Goal: Information Seeking & Learning: Learn about a topic

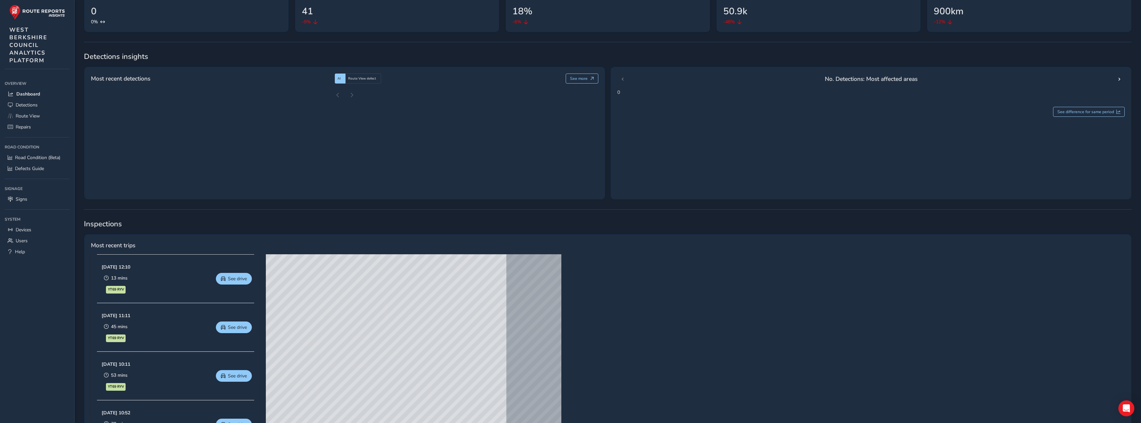
scroll to position [100, 0]
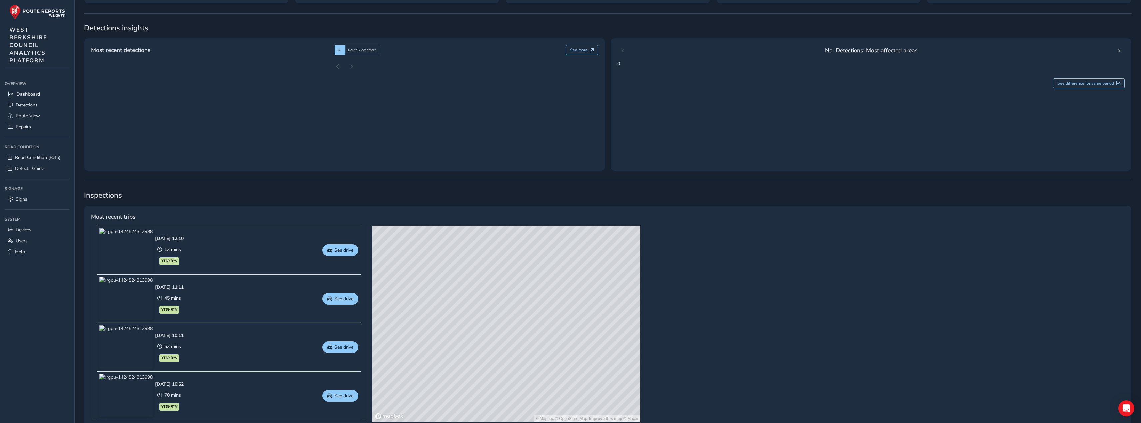
drag, startPoint x: 712, startPoint y: 340, endPoint x: 723, endPoint y: 295, distance: 46.3
click at [723, 295] on div "Most recent trips [DATE] 12:10 13 mins YT69 RYV See drive [DATE] 11:11 45 mins …" at bounding box center [608, 319] width 1048 height 226
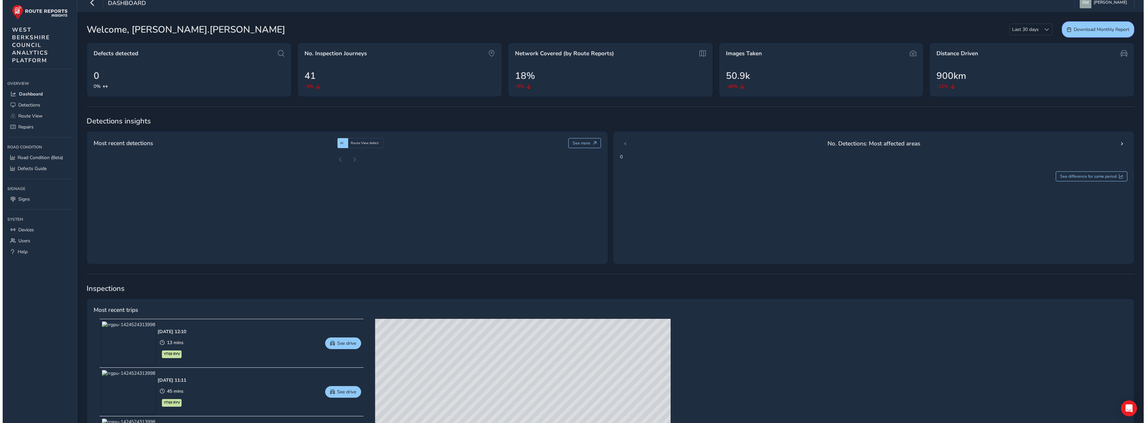
scroll to position [0, 0]
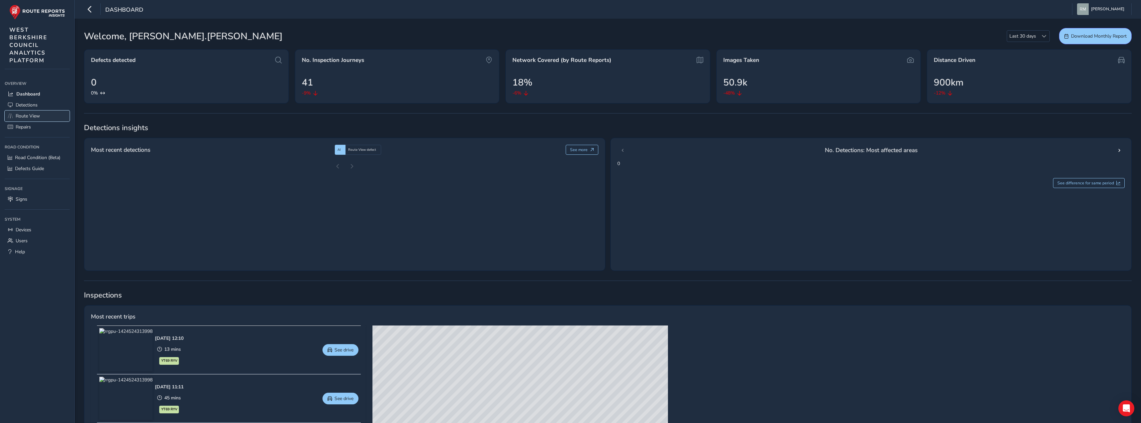
click at [37, 115] on span "Route View" at bounding box center [28, 116] width 24 height 6
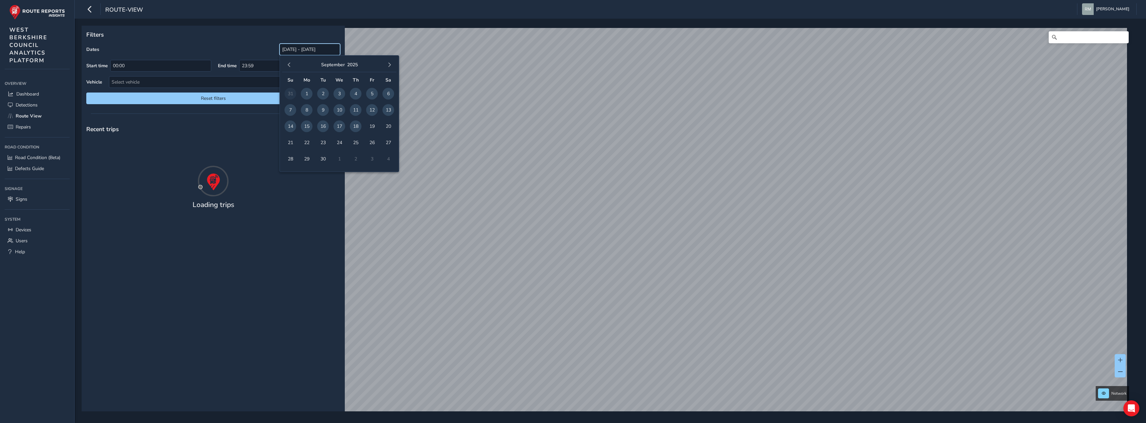
click at [299, 50] on input "[DATE] - [DATE]" at bounding box center [309, 50] width 61 height 12
click at [291, 65] on span "button" at bounding box center [289, 65] width 5 height 5
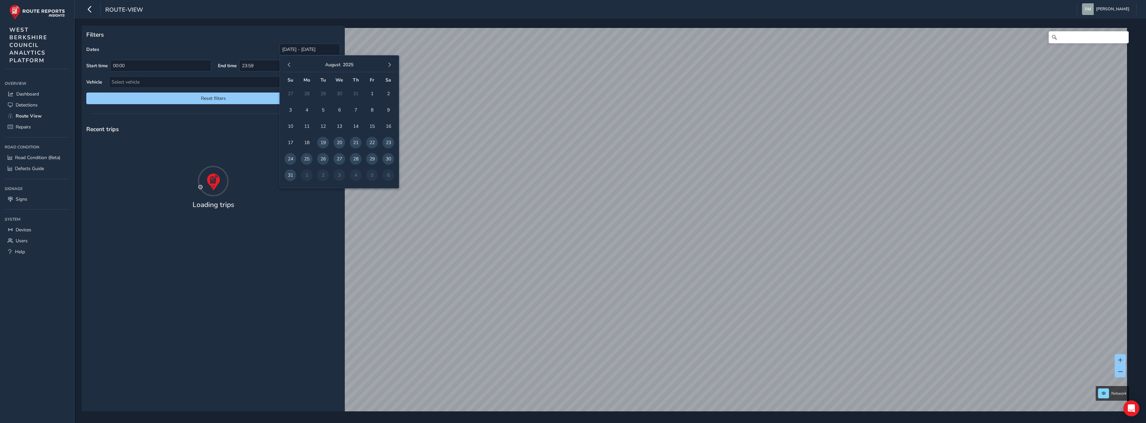
click at [291, 65] on span "button" at bounding box center [289, 65] width 5 height 5
click at [288, 94] on span "1" at bounding box center [290, 94] width 12 height 12
click at [388, 65] on span "button" at bounding box center [389, 65] width 5 height 5
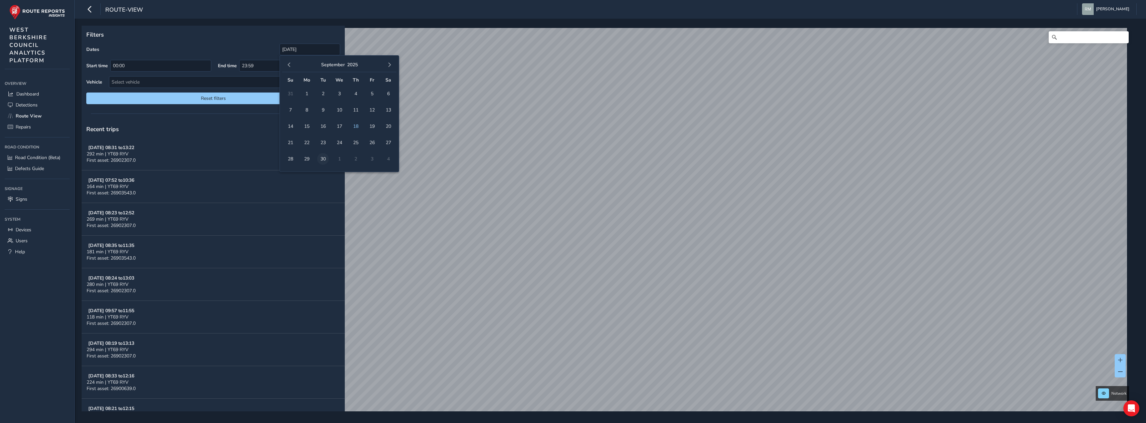
click at [322, 157] on span "30" at bounding box center [323, 159] width 12 height 12
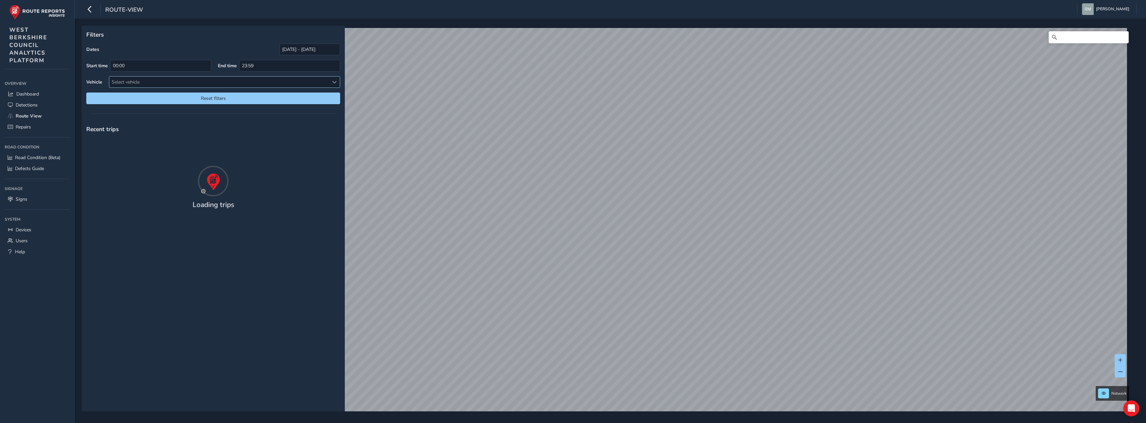
click at [153, 81] on div "Select vehicle" at bounding box center [218, 82] width 219 height 11
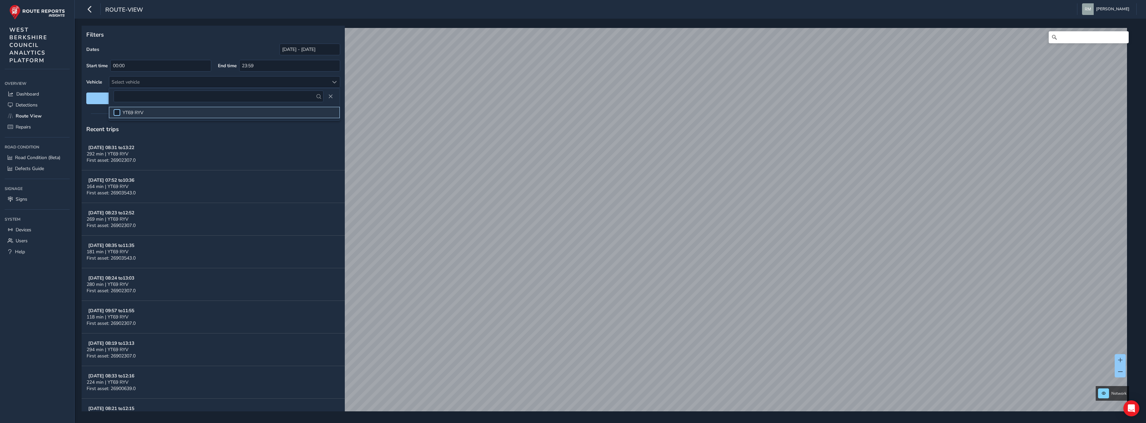
click at [119, 111] on div at bounding box center [117, 112] width 7 height 7
click at [131, 36] on p "Filters" at bounding box center [213, 34] width 254 height 9
click at [99, 97] on span "Reset filters" at bounding box center [213, 98] width 244 height 6
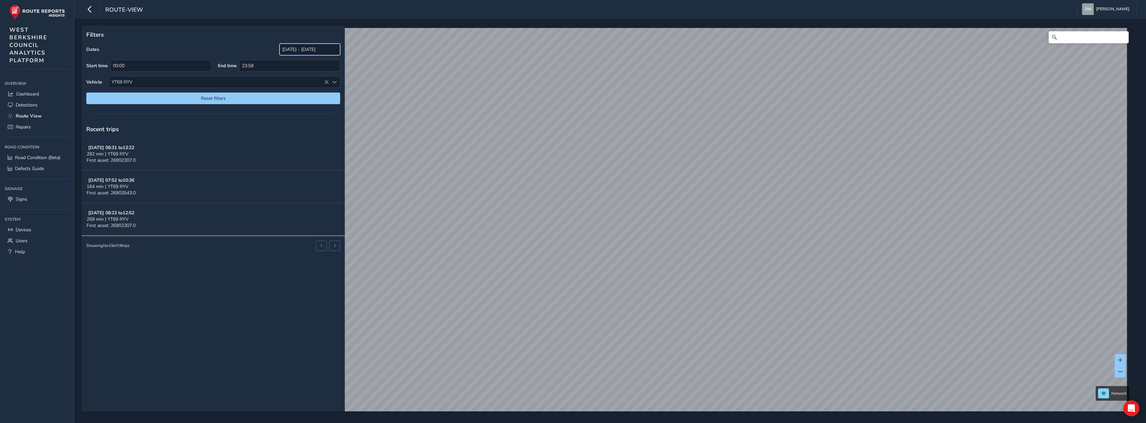
click at [296, 51] on input "[DATE] - [DATE]" at bounding box center [309, 50] width 61 height 12
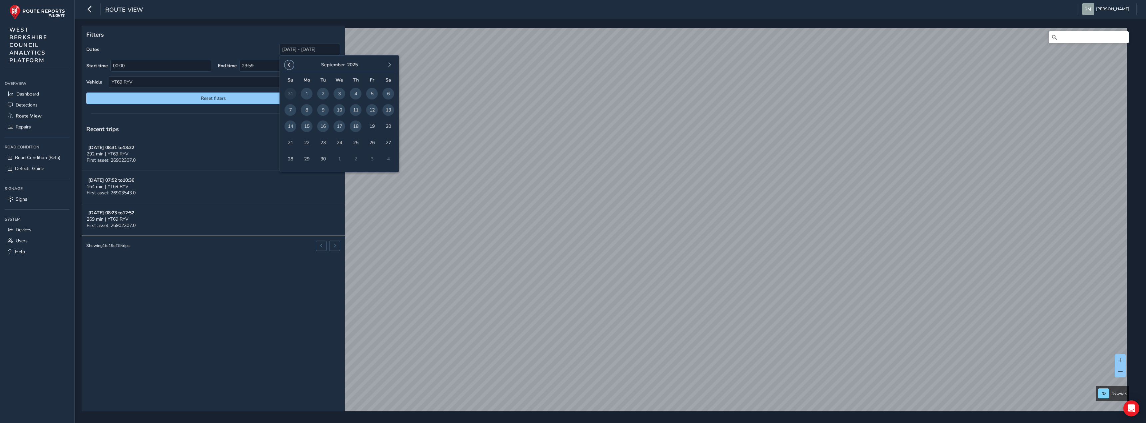
click at [293, 63] on button "button" at bounding box center [288, 64] width 9 height 9
click at [290, 91] on span "1" at bounding box center [290, 94] width 12 height 12
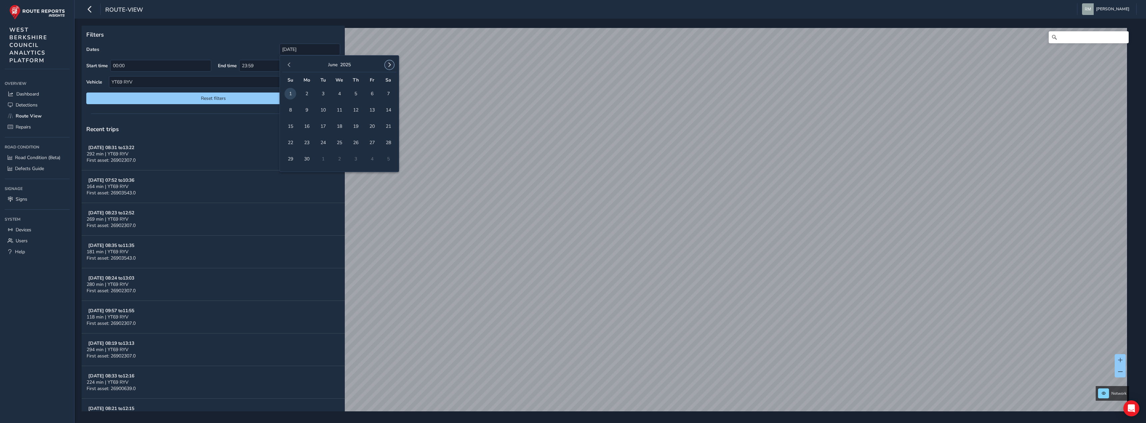
click at [389, 64] on span "button" at bounding box center [389, 65] width 5 height 5
click at [339, 92] on span "1" at bounding box center [339, 94] width 12 height 12
type input "[DATE] - [DATE]"
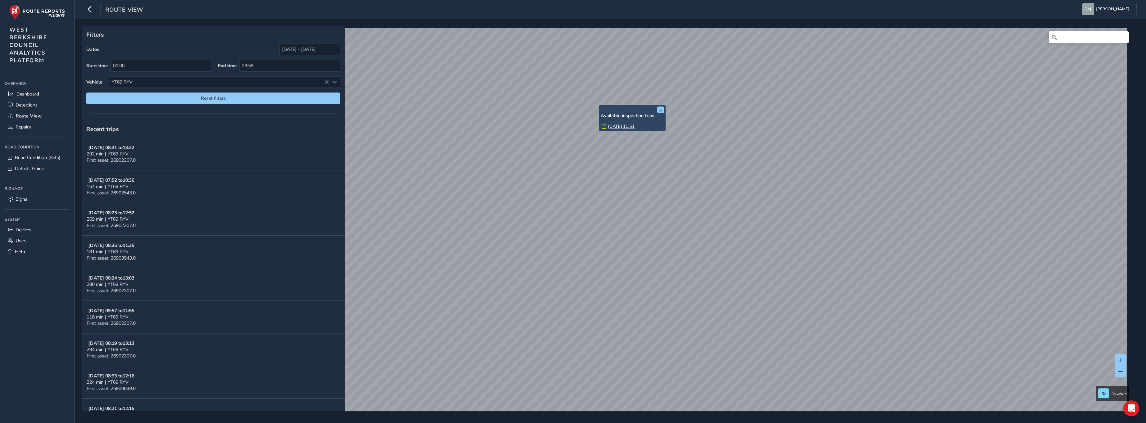
click at [600, 106] on div "x Available inspection trips: [DATE] 11:51" at bounding box center [632, 118] width 67 height 26
click at [612, 127] on link "[DATE] 11:51" at bounding box center [621, 127] width 27 height 6
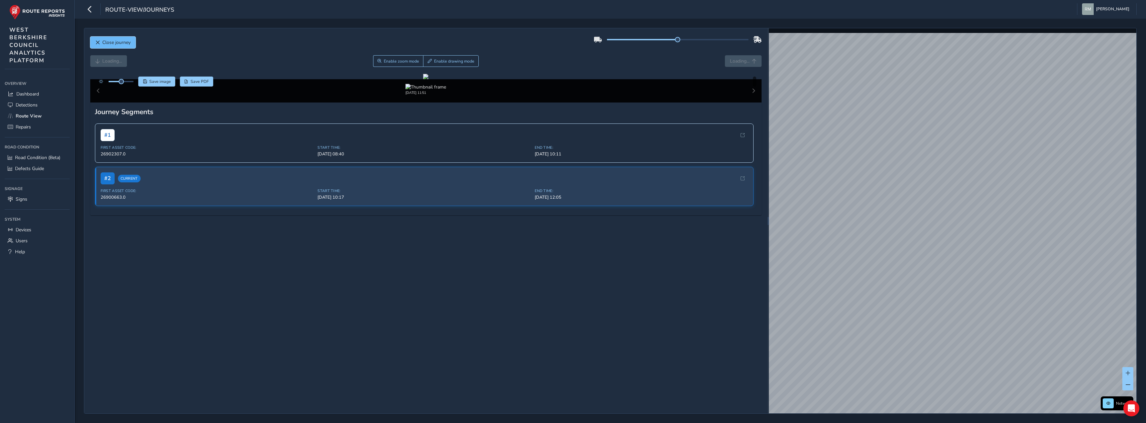
click at [110, 45] on span "Close journey" at bounding box center [116, 42] width 28 height 6
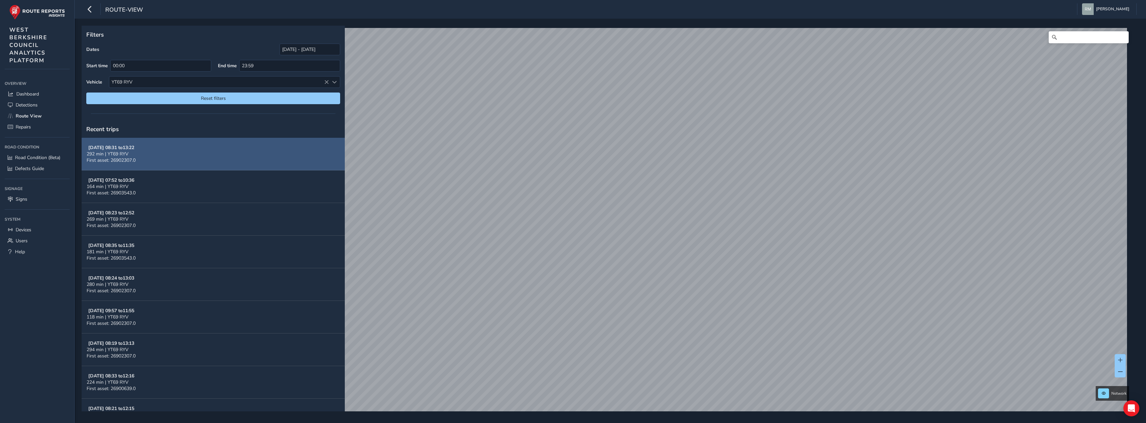
click at [197, 151] on button "[DATE] 08:31 to 13:22 292 min | YT69 RYV First asset: 26902307.0" at bounding box center [213, 154] width 263 height 33
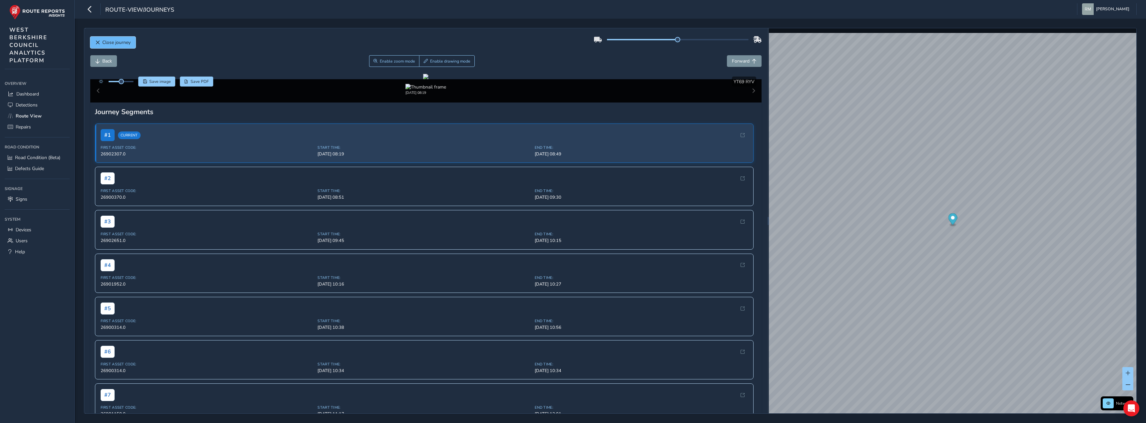
click at [121, 42] on span "Close journey" at bounding box center [116, 42] width 28 height 6
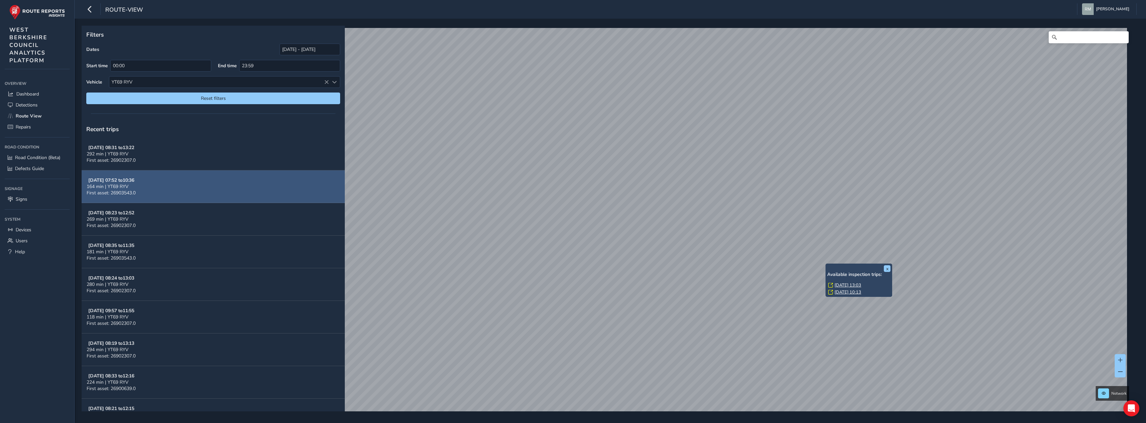
click at [826, 264] on div "x Available inspection trips: [DATE] 13:03 [DATE] 10:13" at bounding box center [858, 280] width 67 height 33
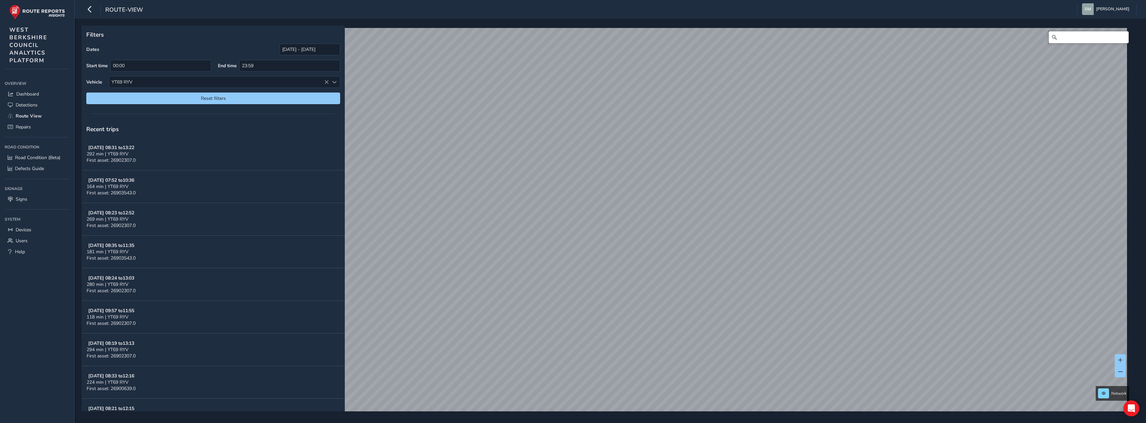
click at [1084, 32] on input "Search" at bounding box center [1089, 37] width 80 height 12
click at [768, 114] on link "[DATE] 12:08" at bounding box center [776, 114] width 27 height 6
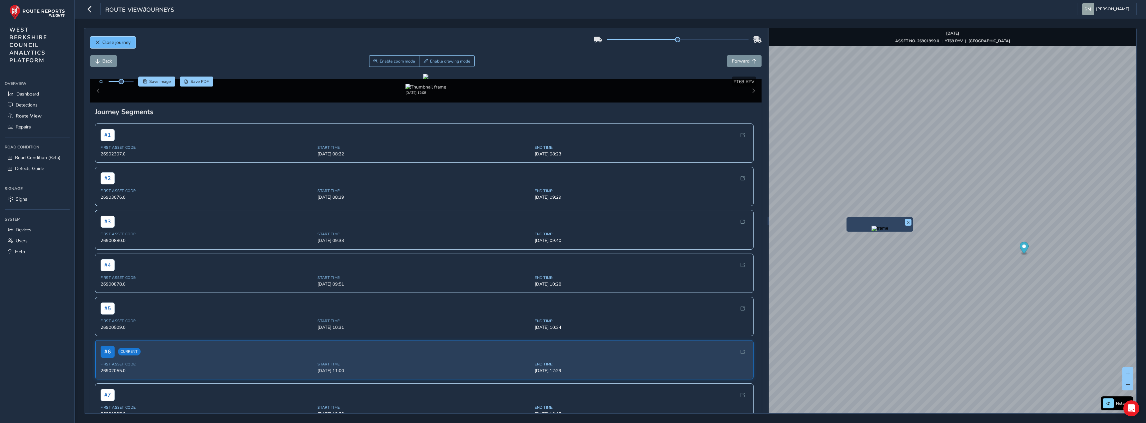
click at [111, 43] on span "Close journey" at bounding box center [116, 42] width 28 height 6
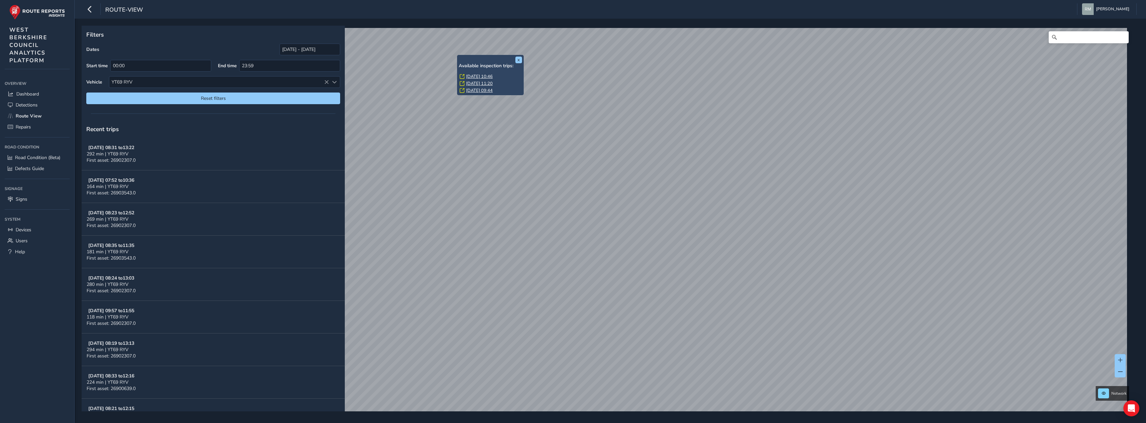
click at [457, 55] on div "x Available inspection trips: [DATE] 10:46 [DATE] 11:20 [DATE] 09:44" at bounding box center [490, 75] width 67 height 40
click at [472, 76] on link "[DATE] 10:46" at bounding box center [479, 77] width 27 height 6
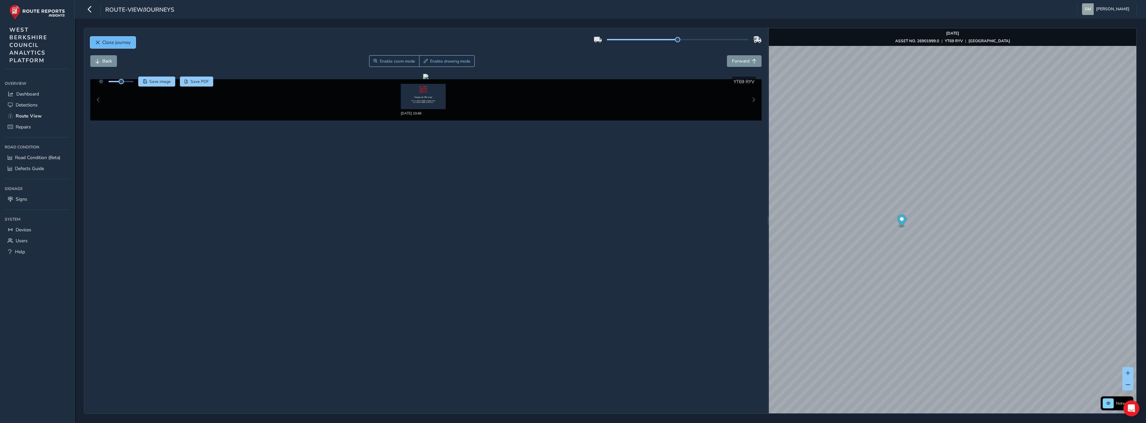
click at [119, 47] on button "Close journey" at bounding box center [112, 43] width 45 height 12
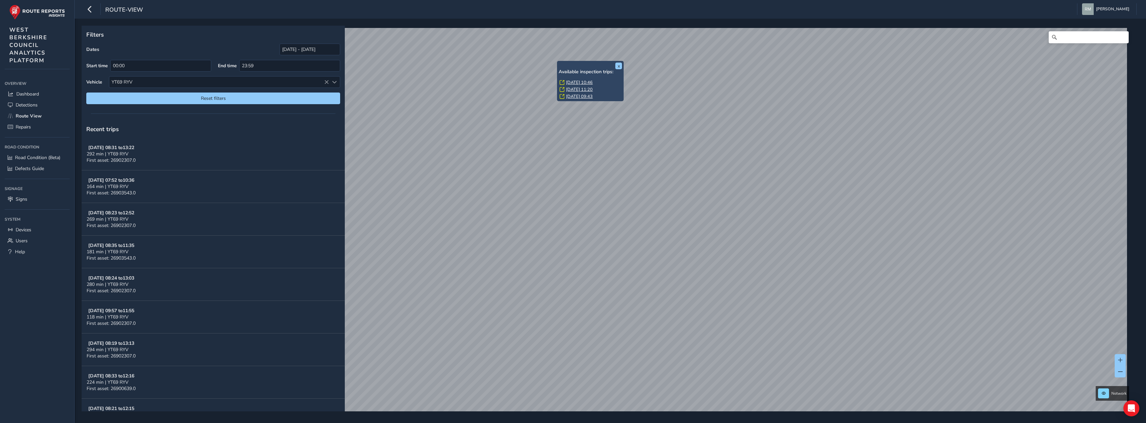
click at [576, 94] on link "[DATE] 09:43" at bounding box center [579, 97] width 27 height 6
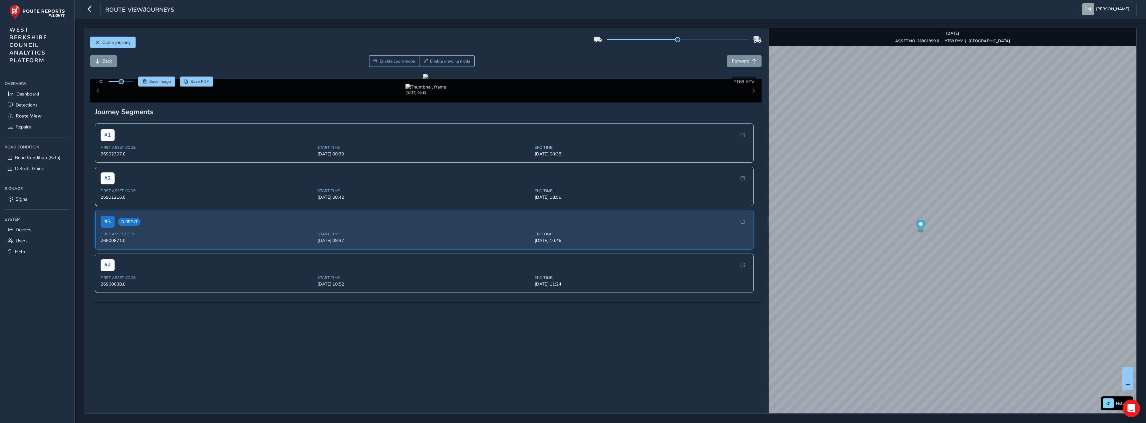
click at [1130, 408] on icon "Open Intercom Messenger" at bounding box center [1131, 408] width 8 height 9
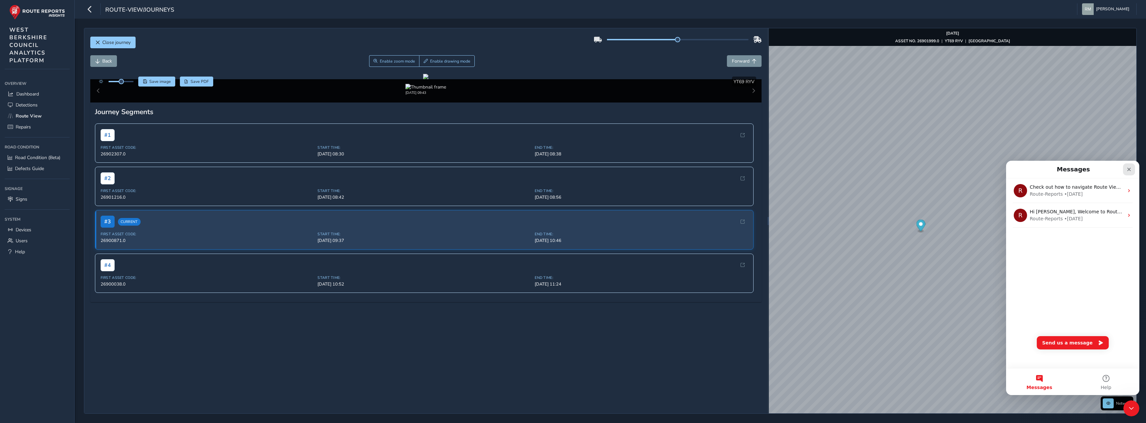
click at [1127, 169] on icon "Close" at bounding box center [1128, 169] width 5 height 5
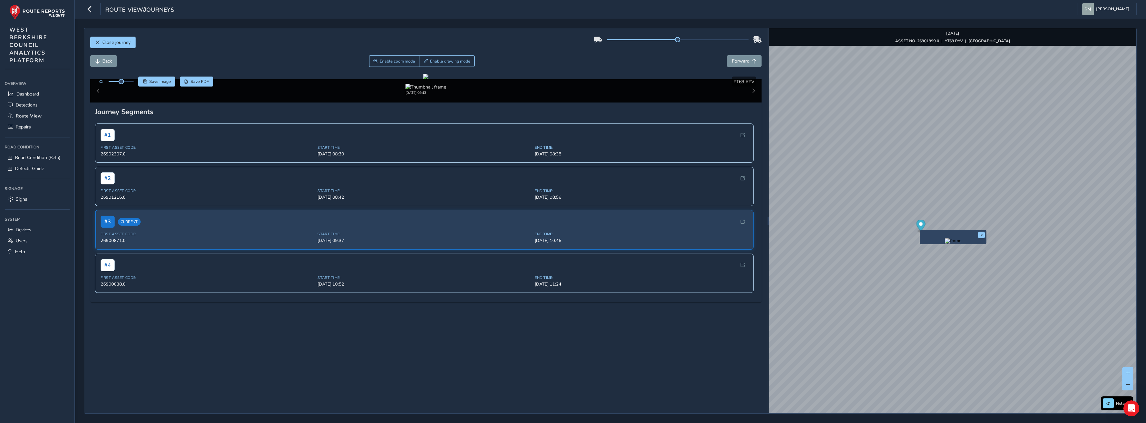
scroll to position [266, 0]
click at [107, 141] on span "# 1" at bounding box center [108, 135] width 14 height 12
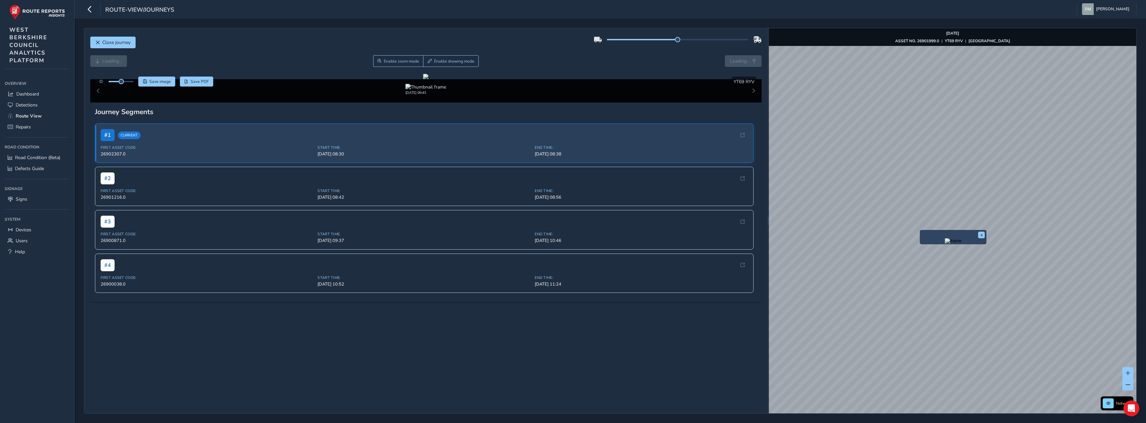
scroll to position [266, 0]
click at [143, 249] on div "# 3 First Asset Code: 26900871.0 Start Time: [DATE] 09:37 End Time: [DATE] 10:46" at bounding box center [424, 229] width 659 height 39
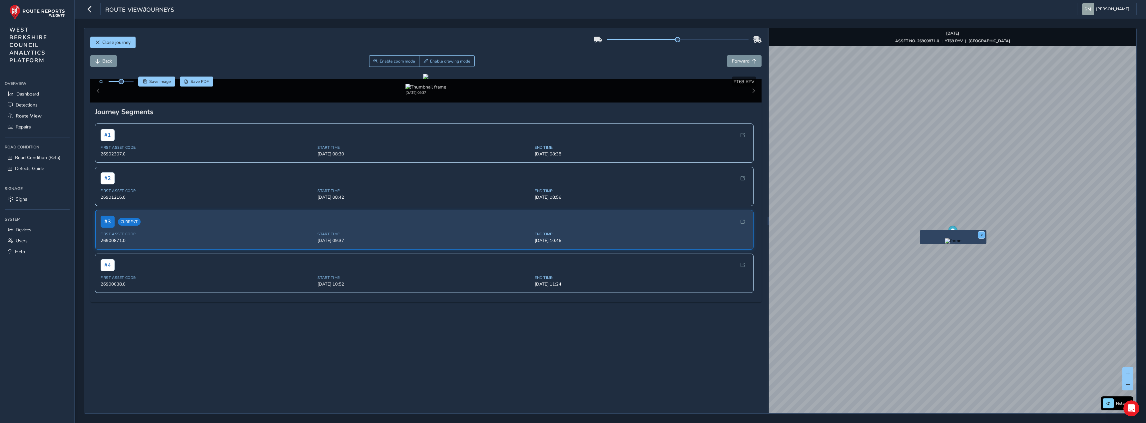
click at [981, 235] on button "x" at bounding box center [981, 235] width 7 height 7
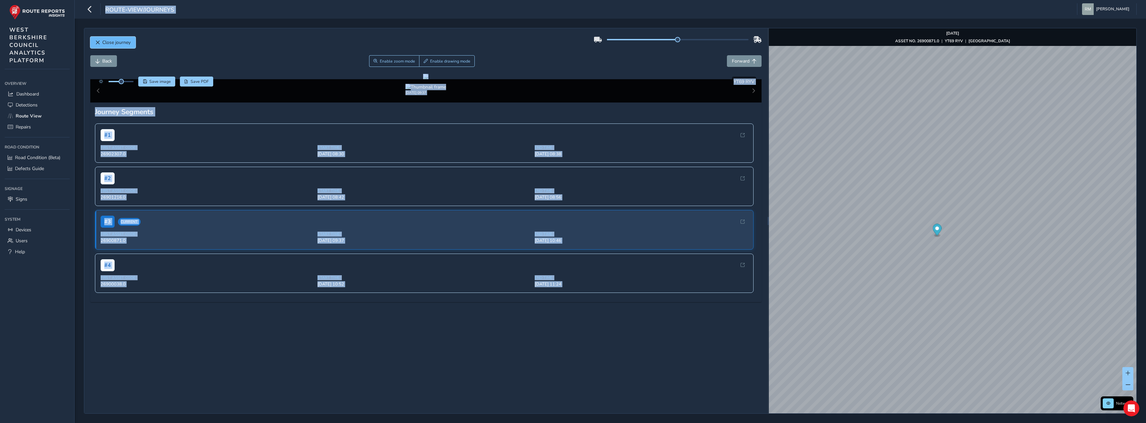
click at [128, 40] on span "Close journey" at bounding box center [116, 42] width 28 height 6
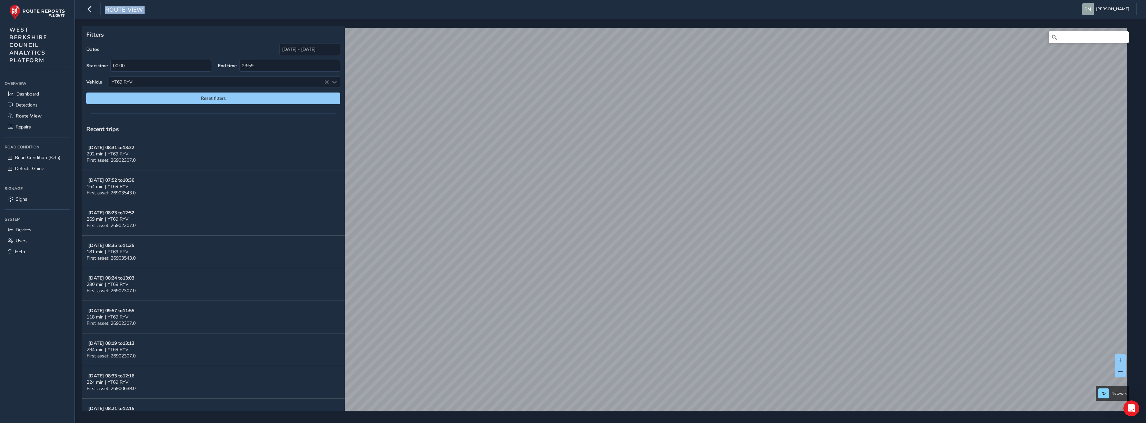
click at [260, 39] on div "Filters Dates [DATE] - [DATE] Start time 00:00 End time 23:59 Vehicle YT69 RYV …" at bounding box center [213, 67] width 263 height 83
click at [710, 208] on div "x Available inspection trips: [DATE] 13:03 [DATE] 10:09 [DATE] 10:13" at bounding box center [742, 227] width 67 height 40
click at [731, 241] on link "[DATE] 10:13" at bounding box center [731, 242] width 27 height 6
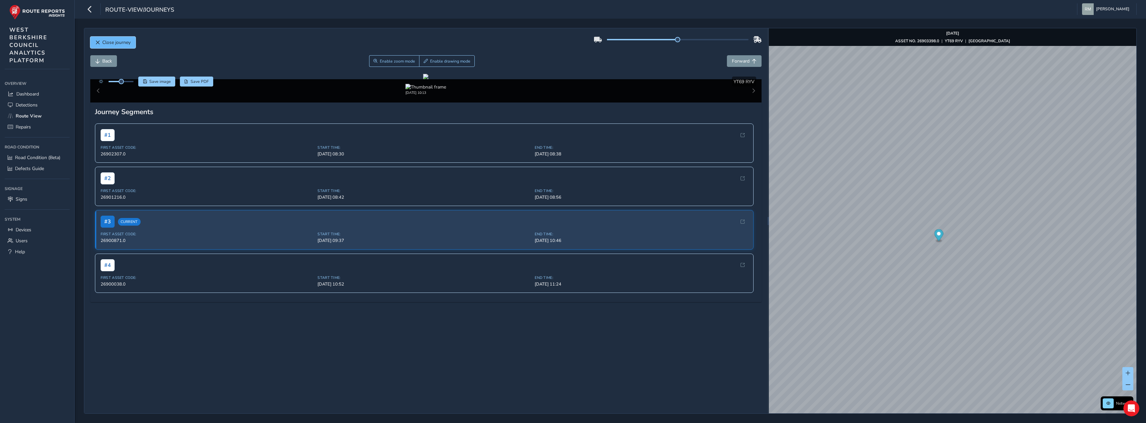
click at [119, 40] on span "Close journey" at bounding box center [116, 42] width 28 height 6
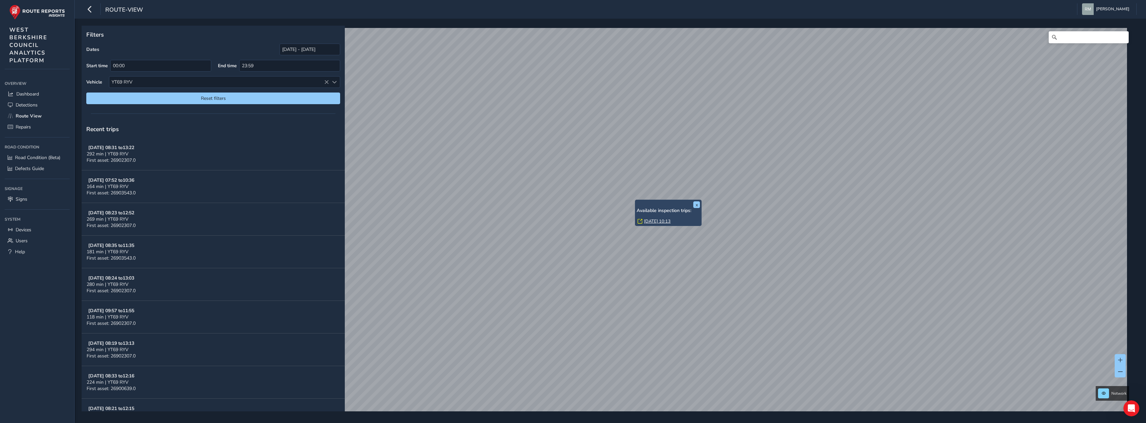
click at [652, 220] on link "[DATE] 10:13" at bounding box center [657, 221] width 27 height 6
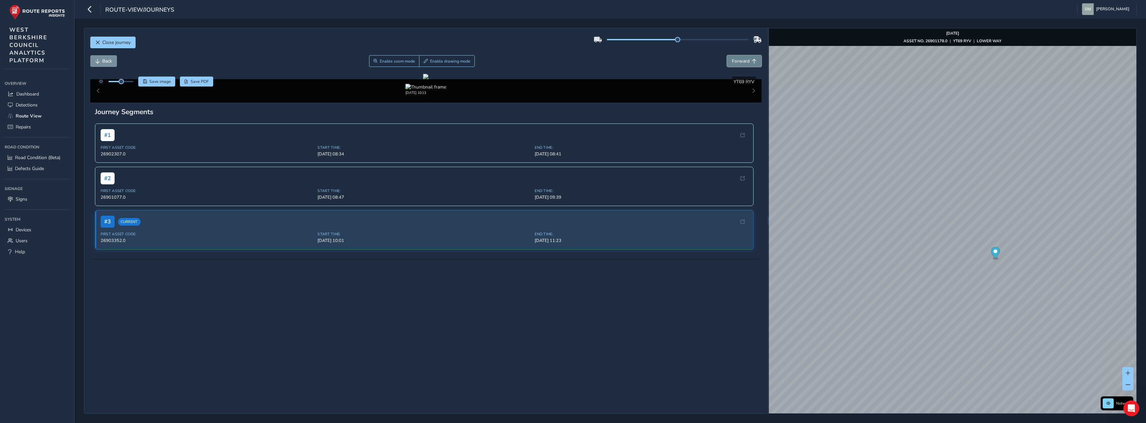
click at [732, 59] on span "Forward" at bounding box center [741, 61] width 18 height 6
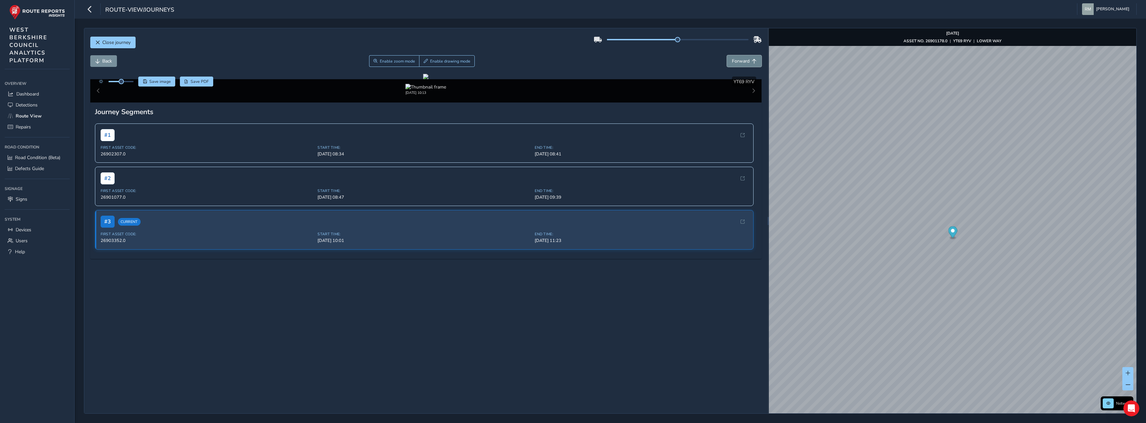
click at [732, 59] on span "Forward" at bounding box center [741, 61] width 18 height 6
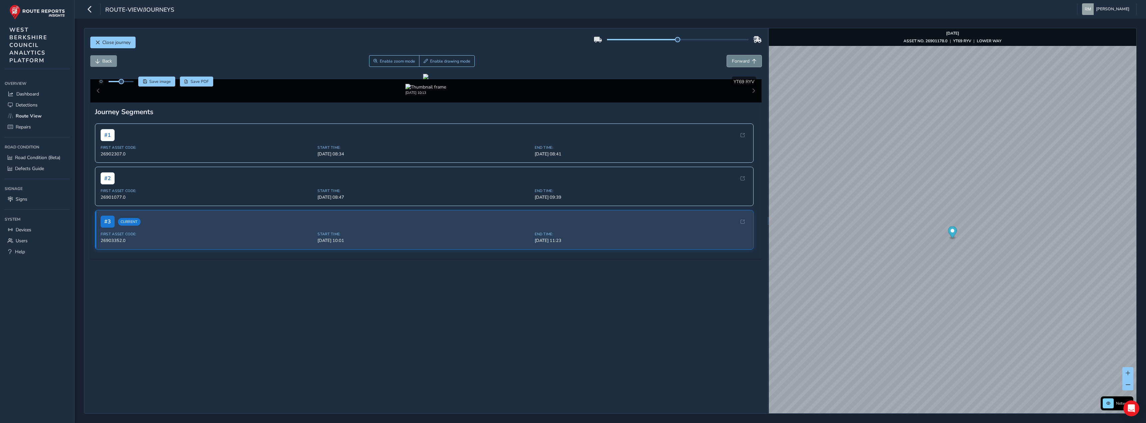
click at [732, 59] on span "Forward" at bounding box center [741, 61] width 18 height 6
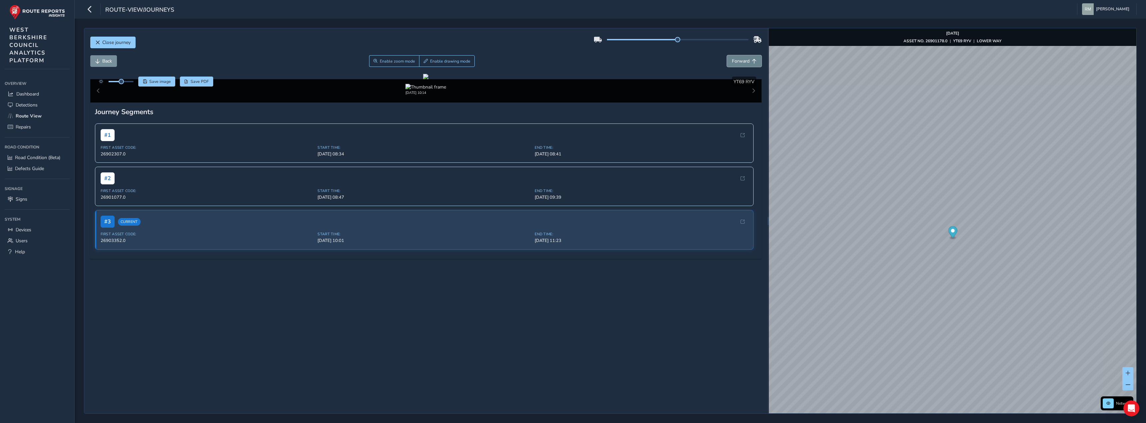
click at [732, 59] on span "Forward" at bounding box center [741, 61] width 18 height 6
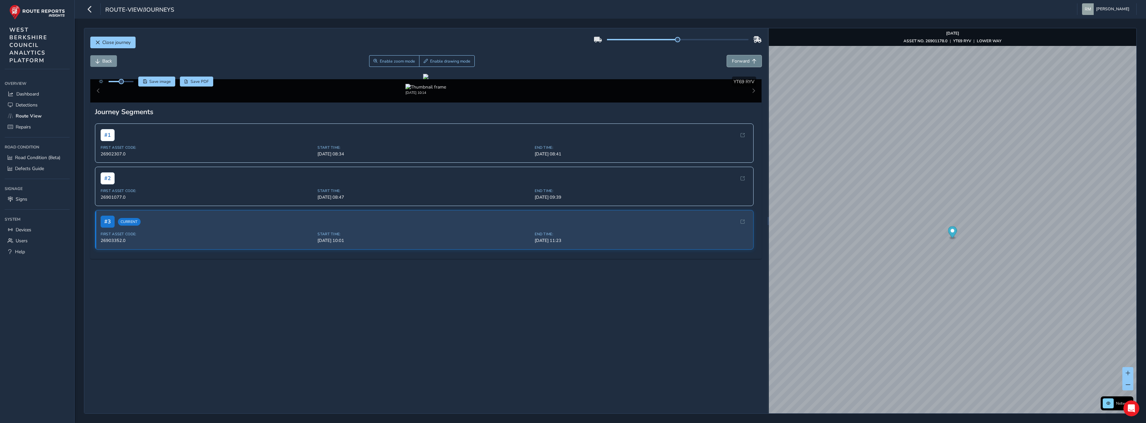
click at [732, 59] on span "Forward" at bounding box center [741, 61] width 18 height 6
click at [110, 60] on span "Back" at bounding box center [107, 61] width 10 height 6
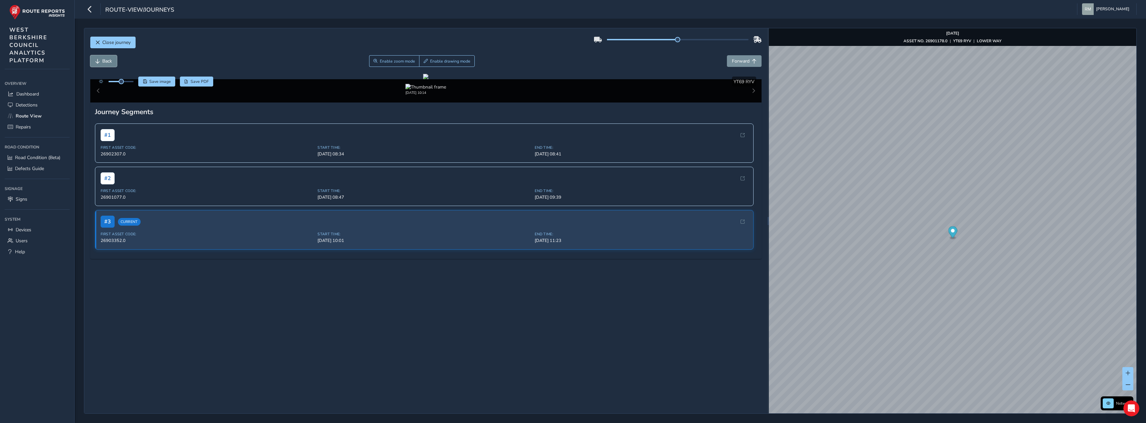
click at [110, 60] on span "Back" at bounding box center [107, 61] width 10 height 6
click at [732, 61] on span "Forward" at bounding box center [741, 61] width 18 height 6
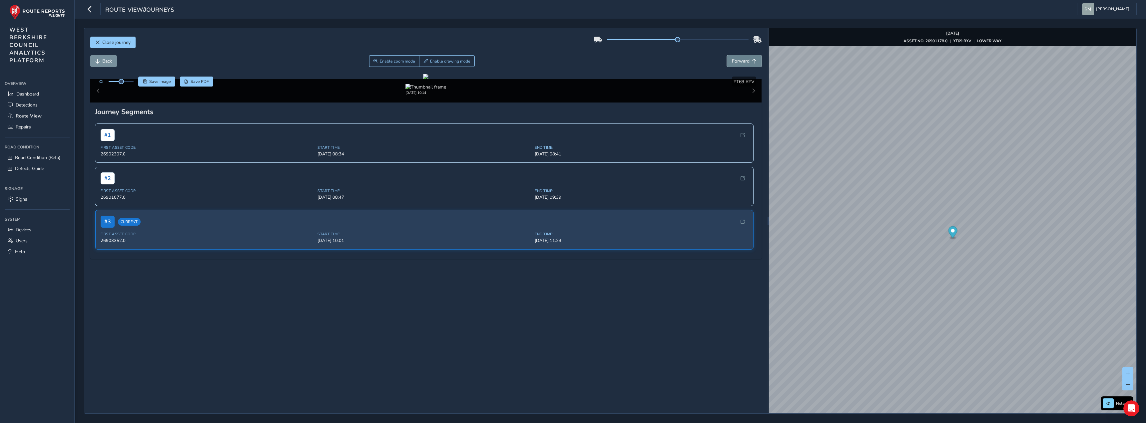
click at [732, 61] on span "Forward" at bounding box center [741, 61] width 18 height 6
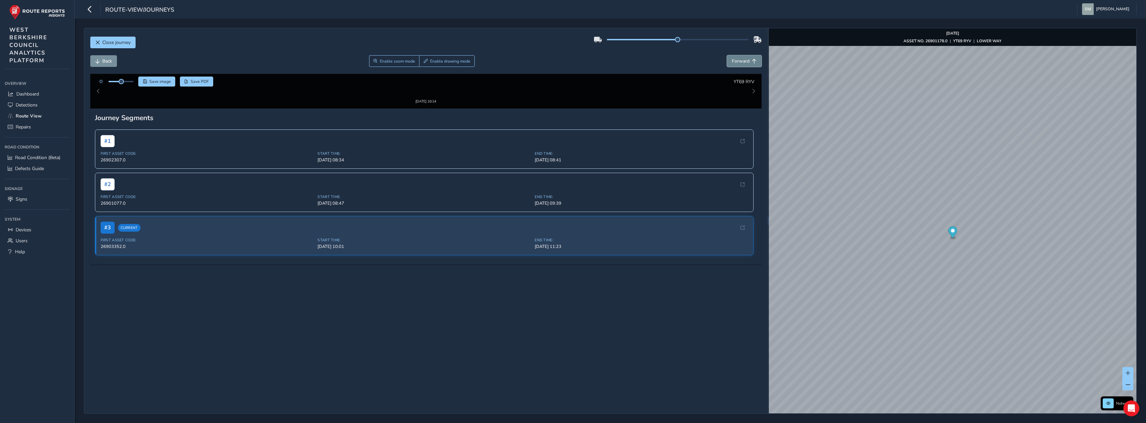
click at [732, 61] on span "Forward" at bounding box center [741, 61] width 18 height 6
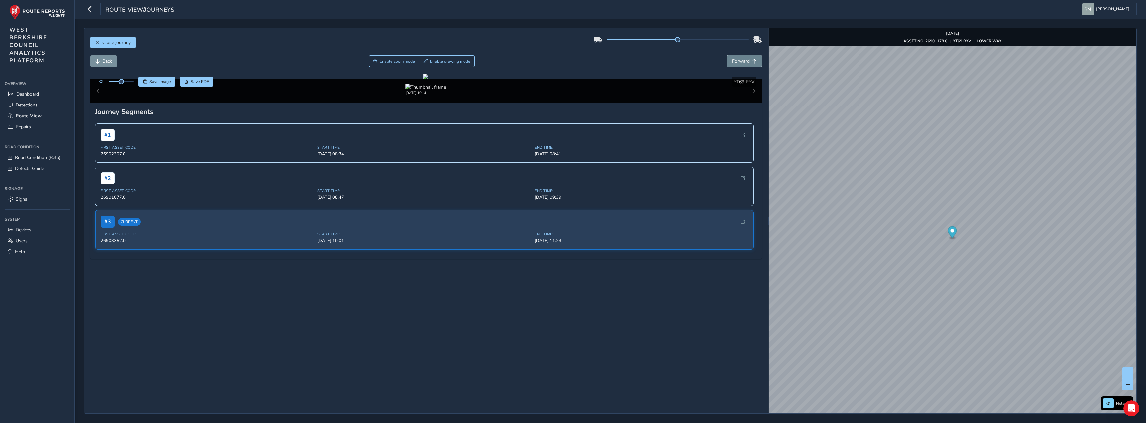
click at [732, 61] on span "Forward" at bounding box center [741, 61] width 18 height 6
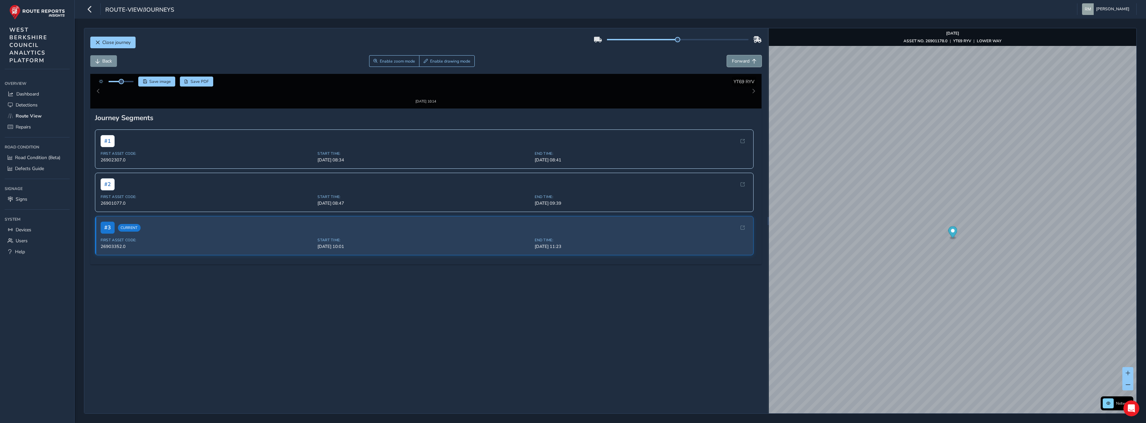
click at [732, 61] on span "Forward" at bounding box center [741, 61] width 18 height 6
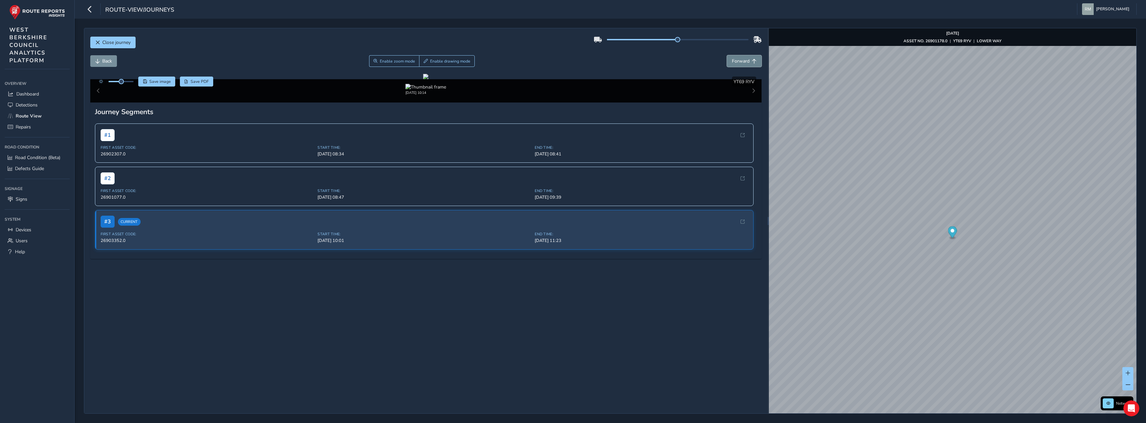
click at [732, 61] on span "Forward" at bounding box center [741, 61] width 18 height 6
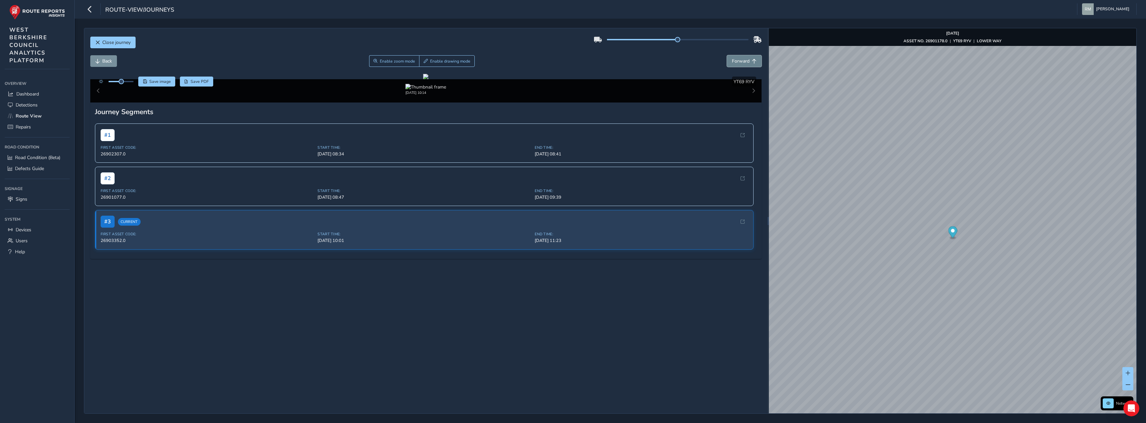
click at [732, 61] on span "Forward" at bounding box center [741, 61] width 18 height 6
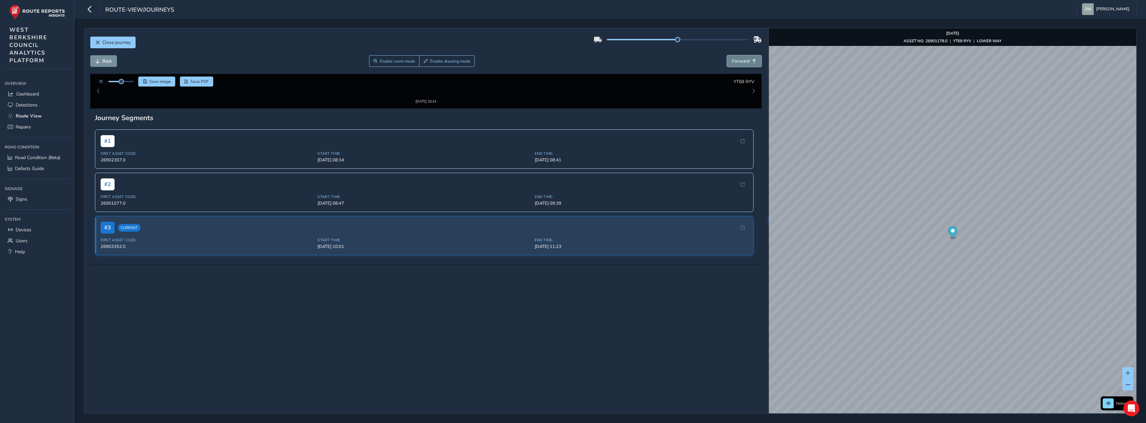
click at [732, 61] on span "Forward" at bounding box center [741, 61] width 18 height 6
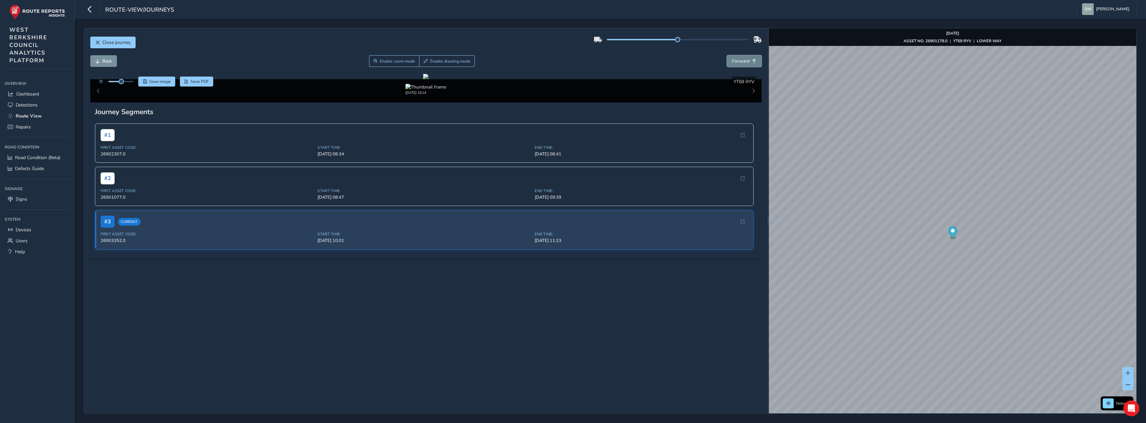
click at [732, 61] on span "Forward" at bounding box center [741, 61] width 18 height 6
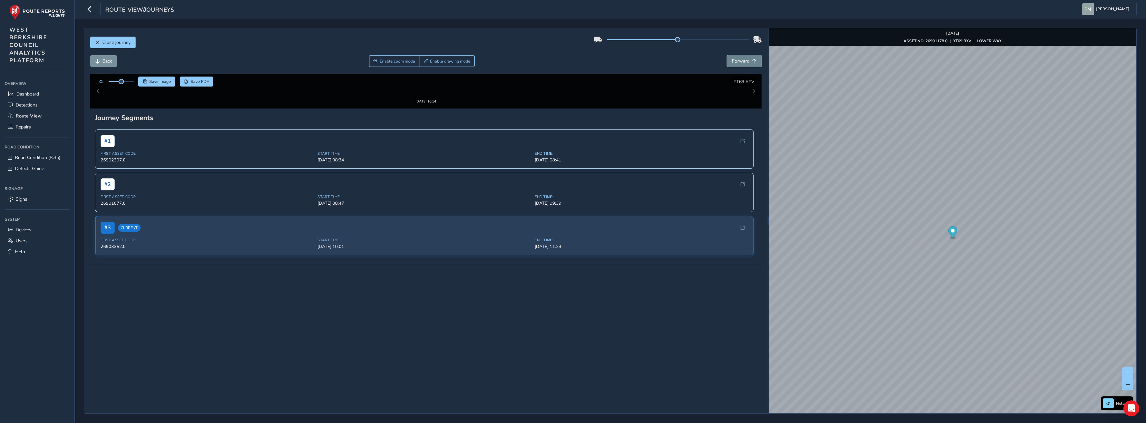
click at [732, 61] on span "Forward" at bounding box center [741, 61] width 18 height 6
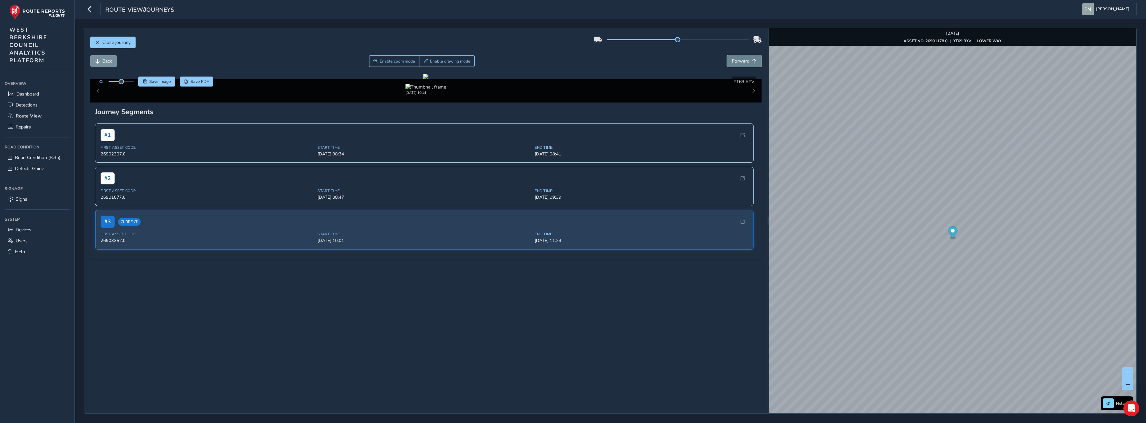
click at [732, 61] on span "Forward" at bounding box center [741, 61] width 18 height 6
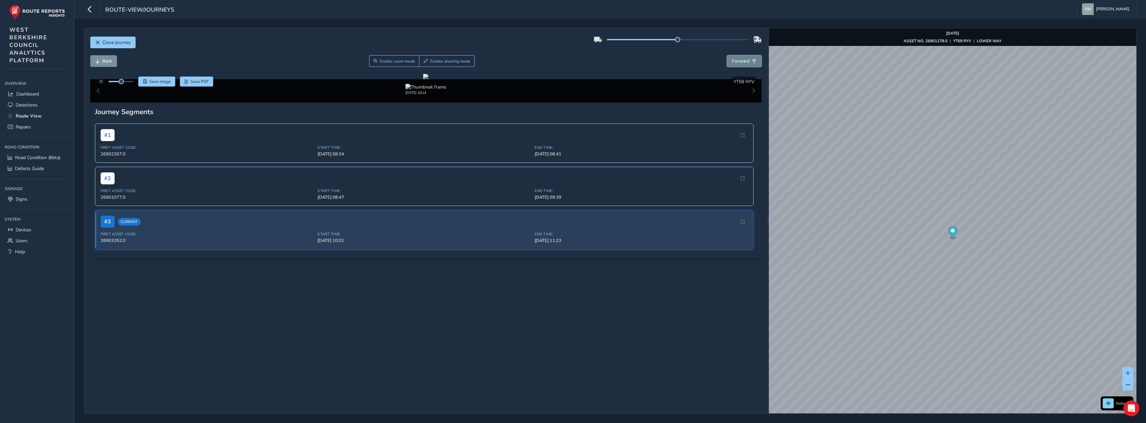
click at [732, 61] on span "Forward" at bounding box center [741, 61] width 18 height 6
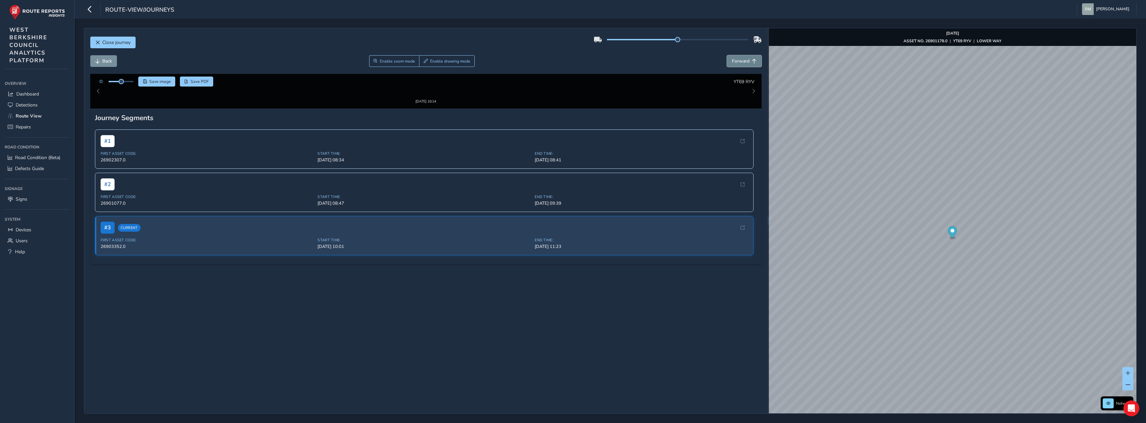
click at [732, 61] on span "Forward" at bounding box center [741, 61] width 18 height 6
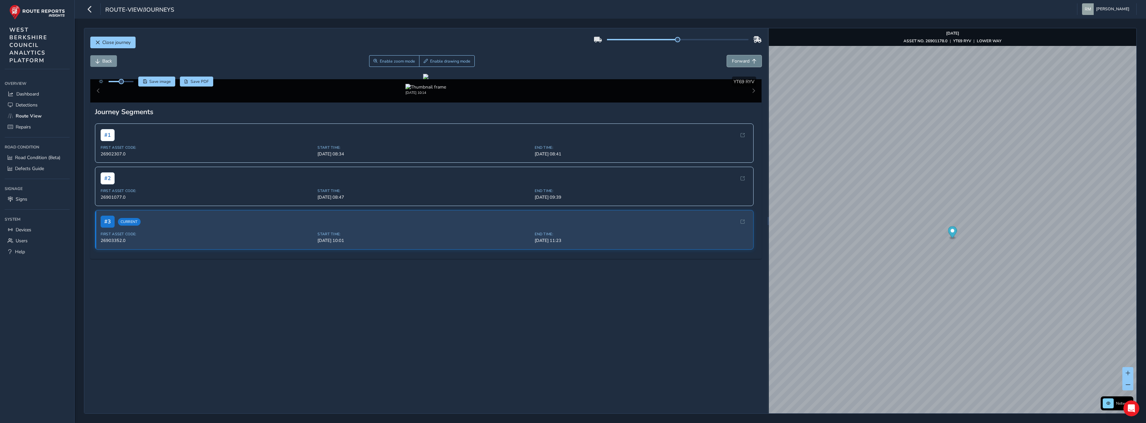
click at [732, 61] on span "Forward" at bounding box center [741, 61] width 18 height 6
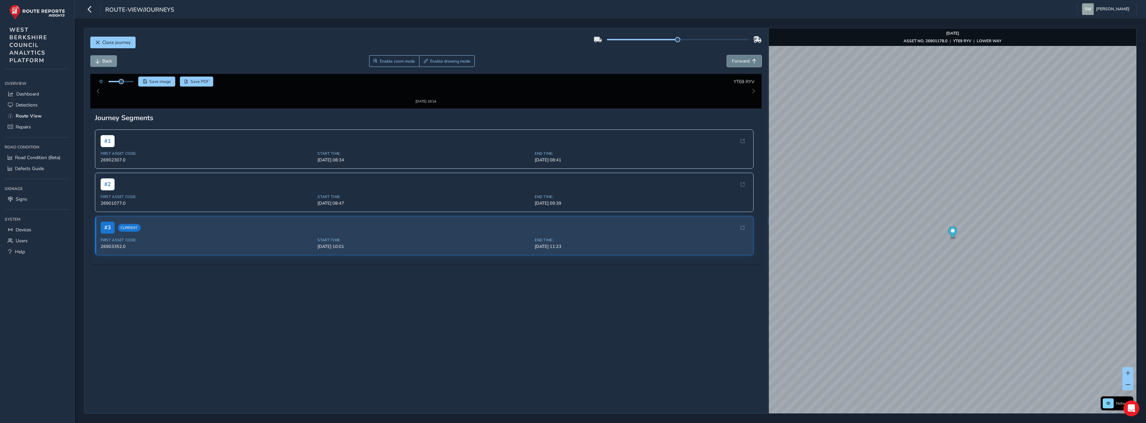
click at [732, 61] on span "Forward" at bounding box center [741, 61] width 18 height 6
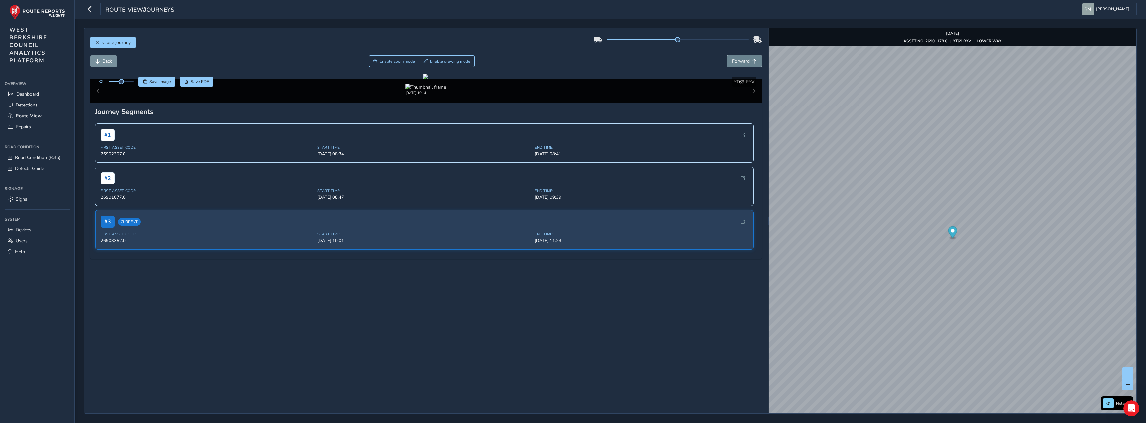
click at [732, 61] on span "Forward" at bounding box center [741, 61] width 18 height 6
click at [29, 105] on span "Detections" at bounding box center [27, 105] width 22 height 6
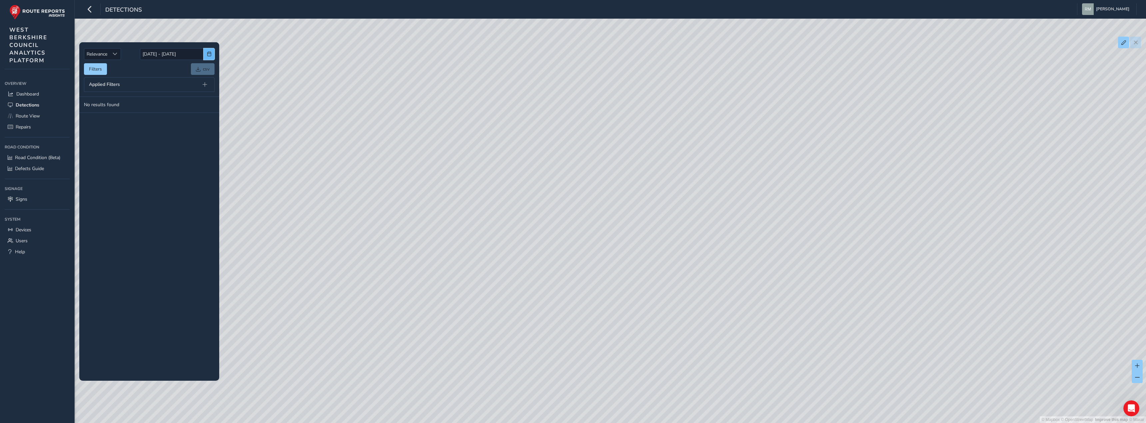
click at [208, 55] on span "button" at bounding box center [209, 54] width 5 height 5
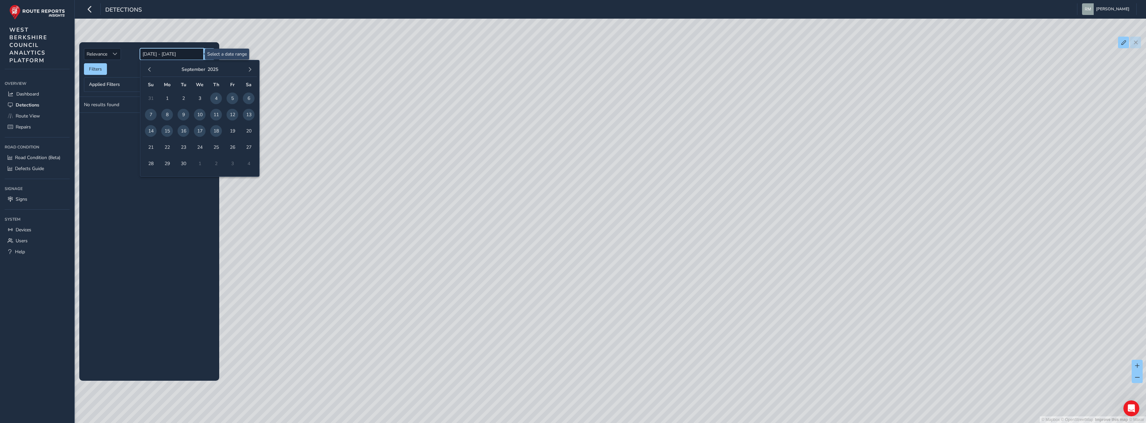
click at [179, 54] on input "[DATE] - [DATE]" at bounding box center [172, 54] width 64 height 12
click at [30, 118] on span "Route View" at bounding box center [28, 116] width 24 height 6
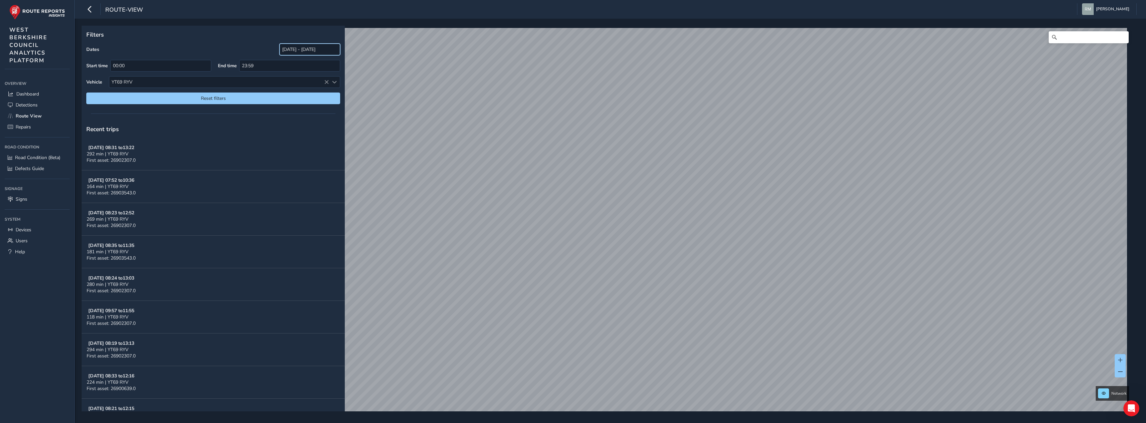
click at [297, 48] on input "[DATE] - [DATE]" at bounding box center [309, 50] width 61 height 12
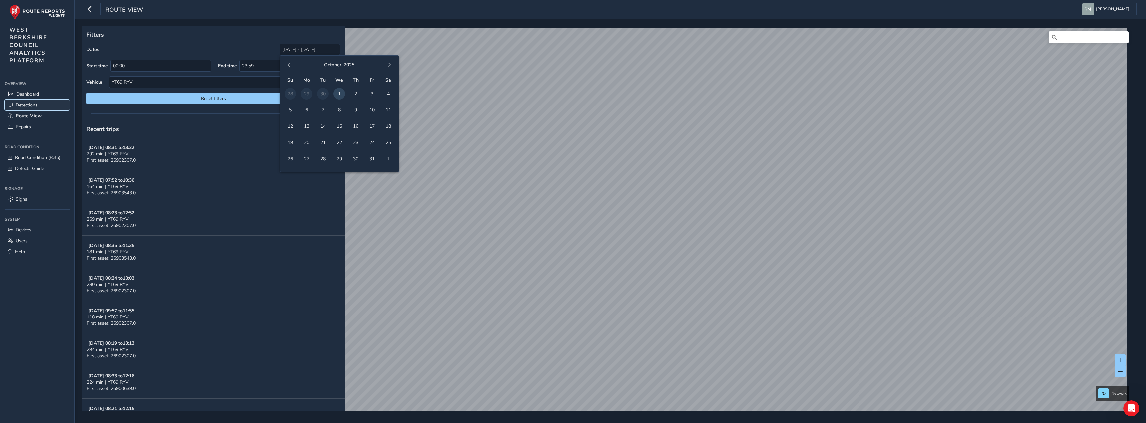
click at [30, 103] on span "Detections" at bounding box center [27, 105] width 22 height 6
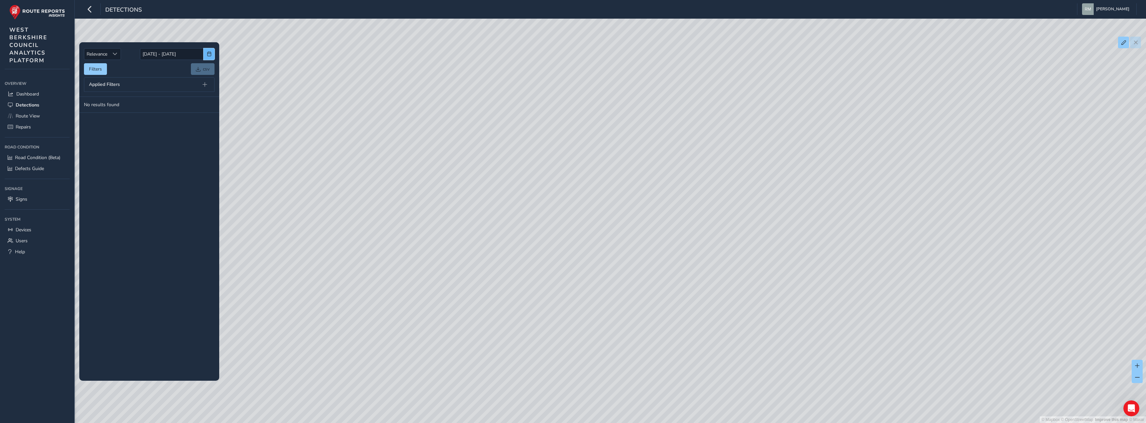
click at [207, 57] on button "button" at bounding box center [209, 54] width 11 height 12
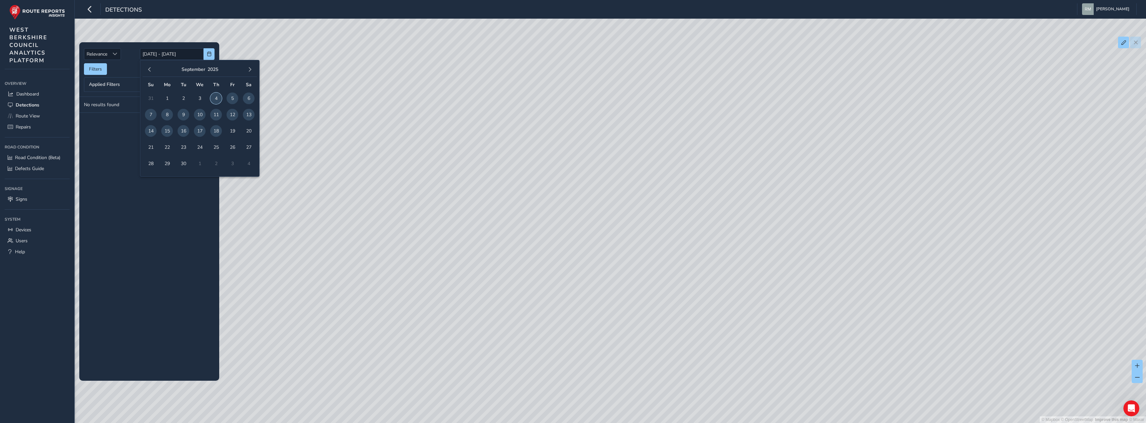
click at [216, 102] on span "4" at bounding box center [216, 99] width 12 height 12
type input "[DATE]"
click at [215, 129] on span "18" at bounding box center [216, 131] width 12 height 12
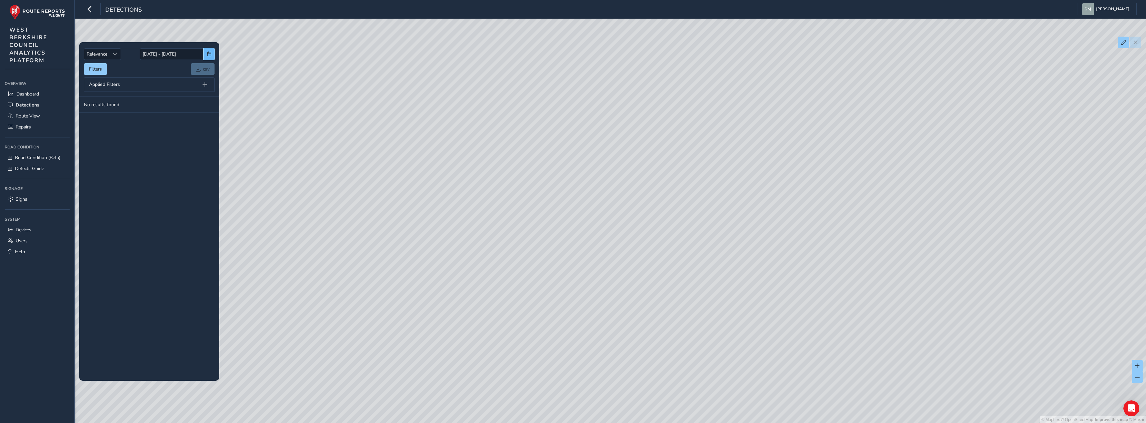
click at [207, 56] on span "button" at bounding box center [209, 54] width 5 height 5
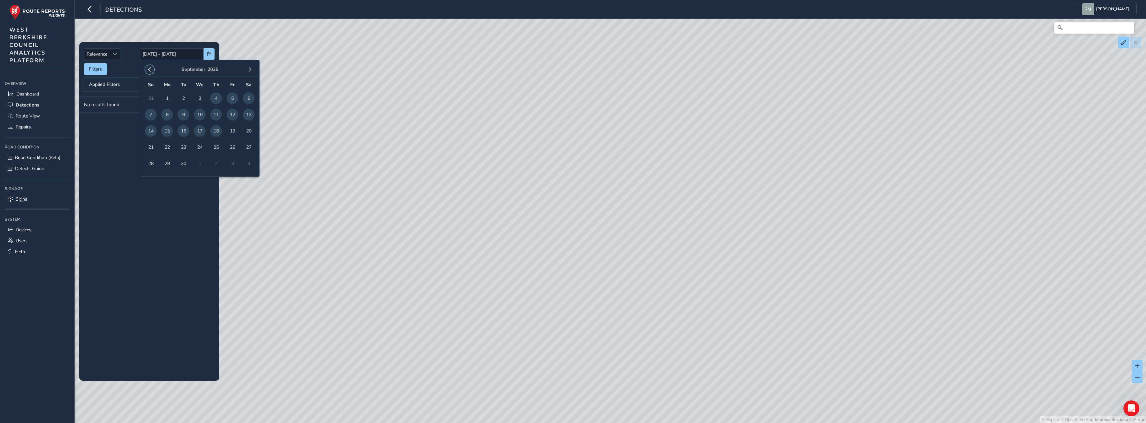
click at [146, 72] on button "button" at bounding box center [149, 69] width 9 height 9
click at [152, 99] on span "1" at bounding box center [151, 99] width 12 height 12
type input "[DATE]"
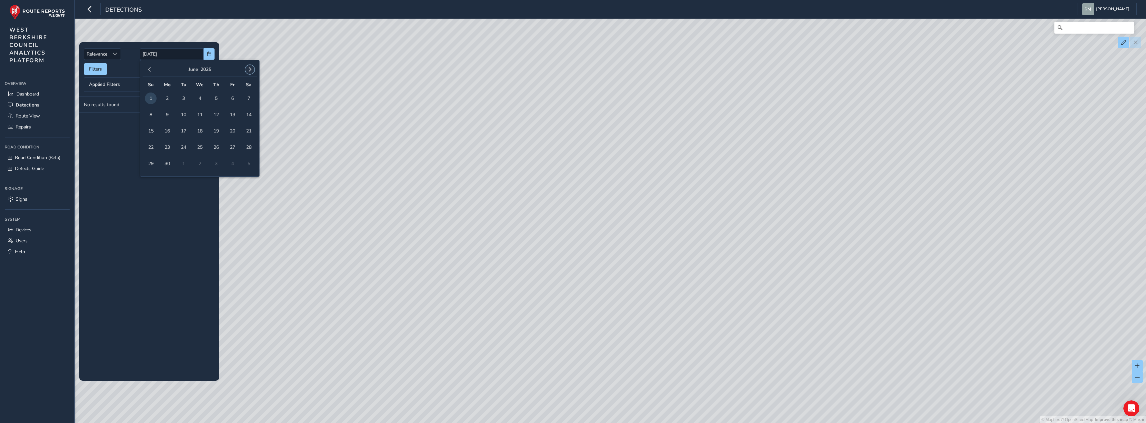
click at [249, 72] on span "button" at bounding box center [249, 69] width 5 height 5
click at [184, 160] on span "30" at bounding box center [184, 164] width 12 height 12
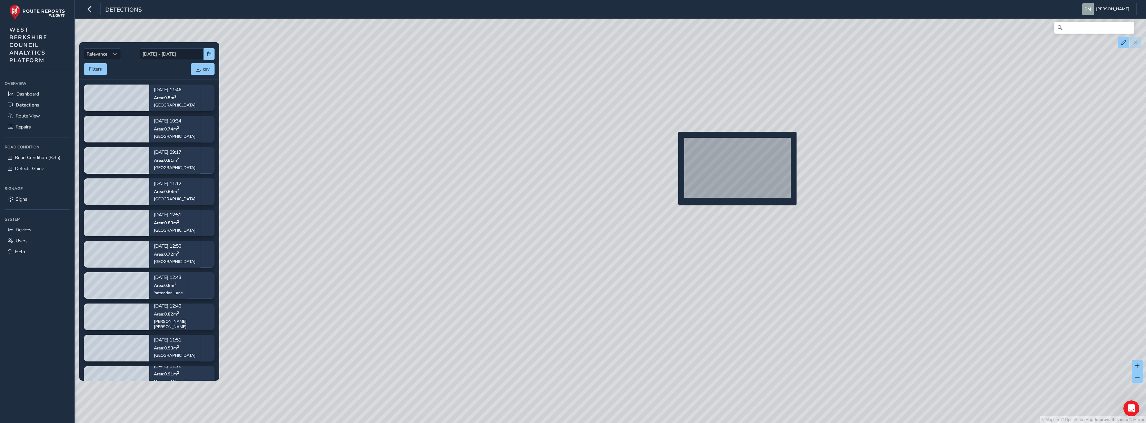
click at [674, 142] on div "© Mapbox © OpenStreetMap Improve this map © Maxar" at bounding box center [573, 211] width 1146 height 423
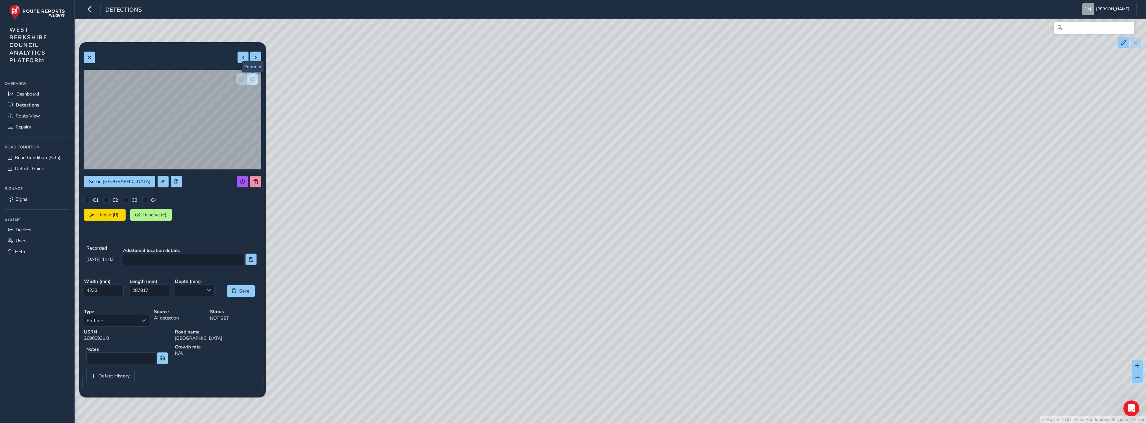
click at [253, 82] on button "button" at bounding box center [252, 79] width 11 height 12
drag, startPoint x: 140, startPoint y: 292, endPoint x: 149, endPoint y: 293, distance: 8.4
click at [149, 293] on input "287817" at bounding box center [150, 291] width 40 height 12
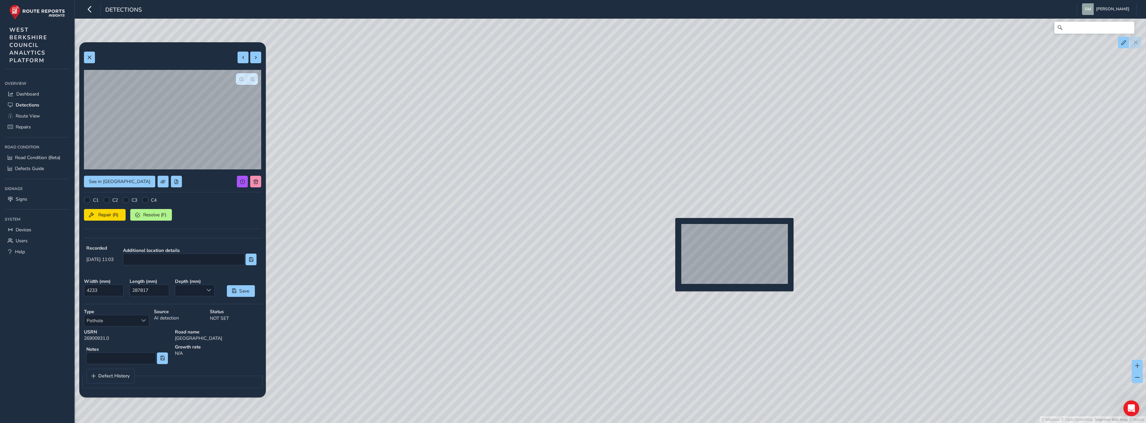
click at [671, 229] on div "© Mapbox © OpenStreetMap Improve this map © Maxar" at bounding box center [573, 211] width 1146 height 423
type input "802"
type input "1668"
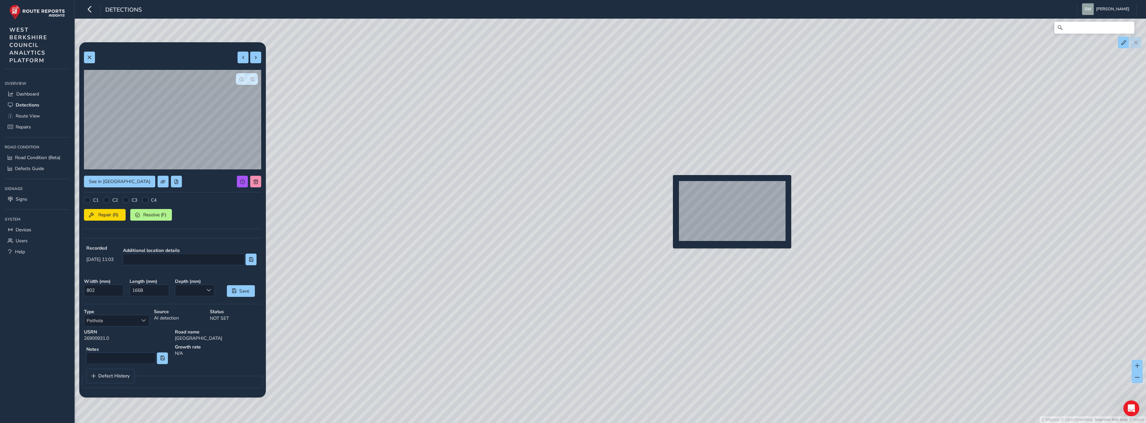
click at [668, 186] on div "© Mapbox © OpenStreetMap Improve this map © Maxar" at bounding box center [573, 211] width 1146 height 423
type input "4233"
type input "287817"
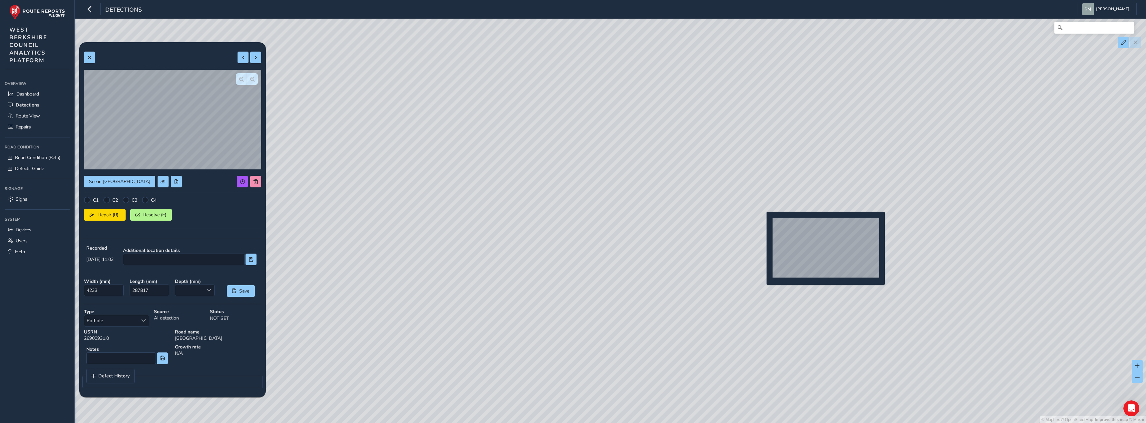
click at [762, 222] on div "© Mapbox © OpenStreetMap Improve this map © Maxar" at bounding box center [573, 211] width 1146 height 423
type input "501"
type input "1934"
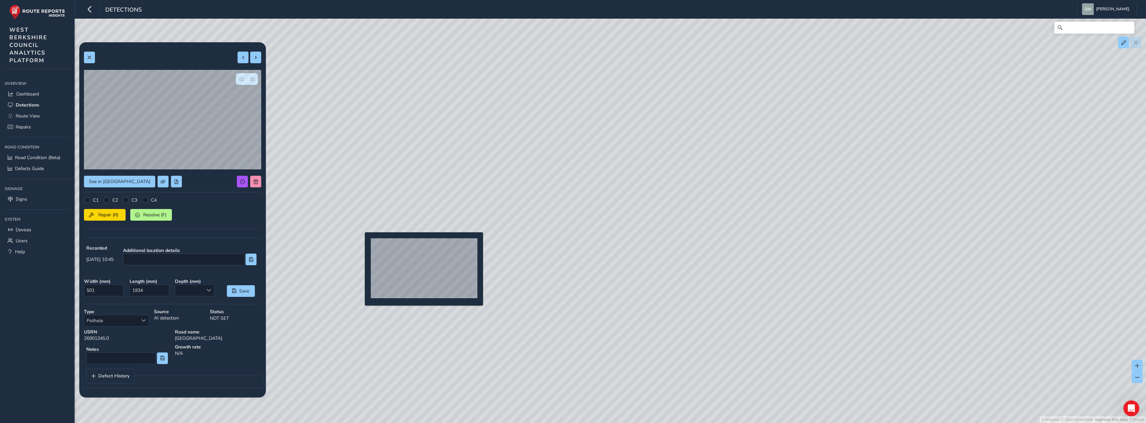
click at [361, 243] on div "© Mapbox © OpenStreetMap Improve this map © Maxar" at bounding box center [573, 211] width 1146 height 423
type input "503"
type input "1543"
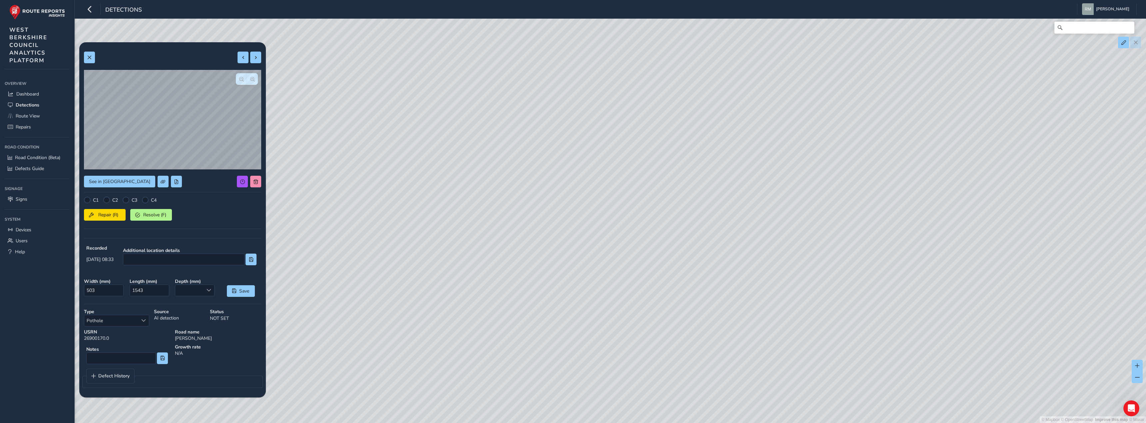
drag, startPoint x: 404, startPoint y: 238, endPoint x: 677, endPoint y: 292, distance: 278.0
click at [677, 292] on div "© Mapbox © OpenStreetMap Improve this map © Maxar" at bounding box center [573, 211] width 1146 height 423
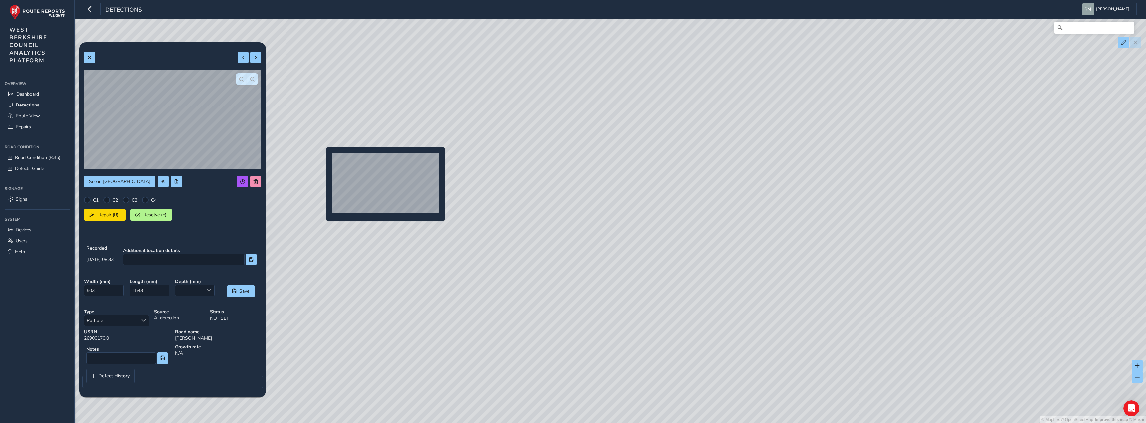
click at [322, 159] on div "© Mapbox © OpenStreetMap Improve this map © Maxar" at bounding box center [573, 211] width 1146 height 423
type input "241"
type input "501"
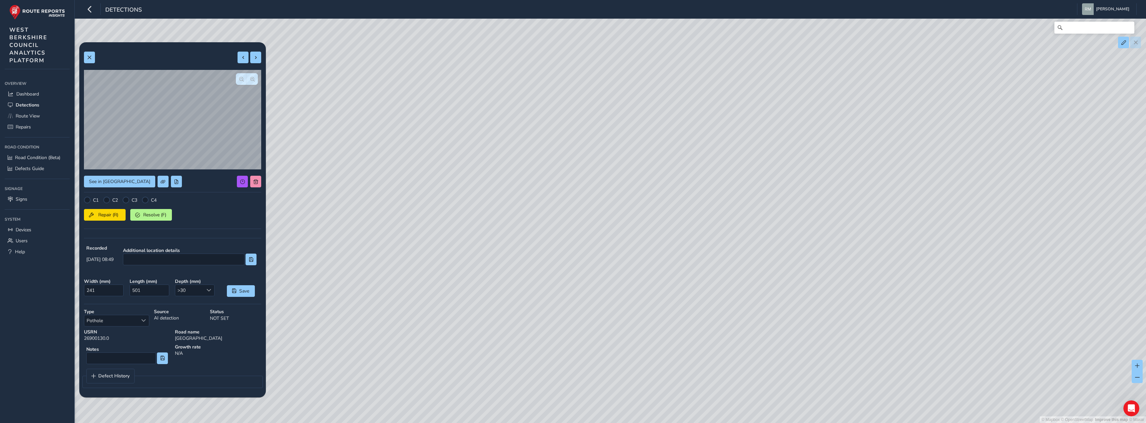
drag, startPoint x: 398, startPoint y: 231, endPoint x: 753, endPoint y: 320, distance: 366.0
click at [748, 319] on div "© Mapbox © OpenStreetMap Improve this map © Maxar" at bounding box center [573, 211] width 1146 height 423
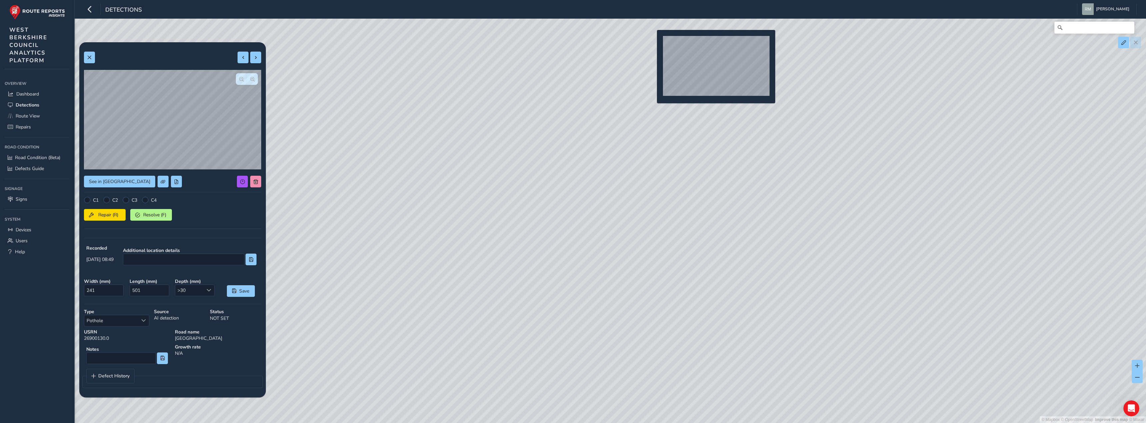
click at [653, 41] on div "© Mapbox © OpenStreetMap Improve this map © Maxar" at bounding box center [573, 211] width 1146 height 423
type input "1236"
type input "3890"
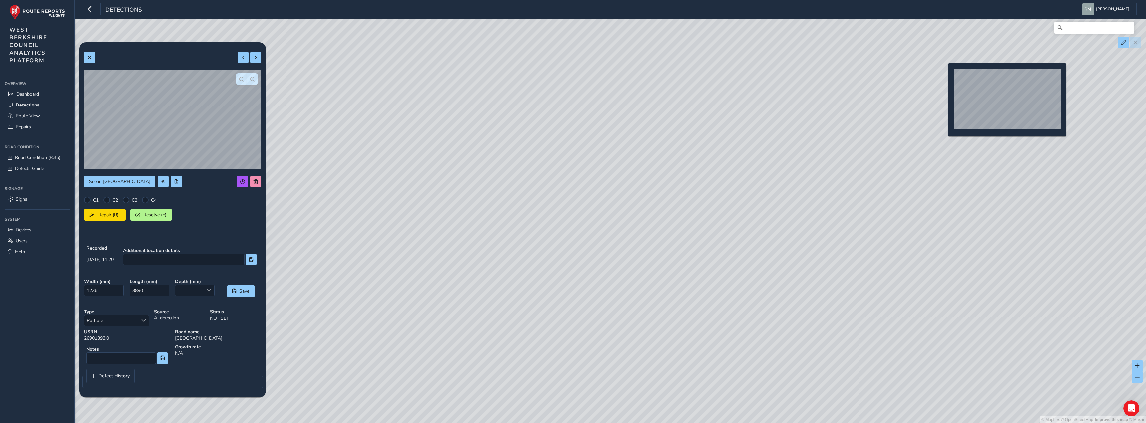
click at [944, 74] on div "© Mapbox © OpenStreetMap Improve this map © Maxar" at bounding box center [573, 211] width 1146 height 423
type input "949"
type input "1804"
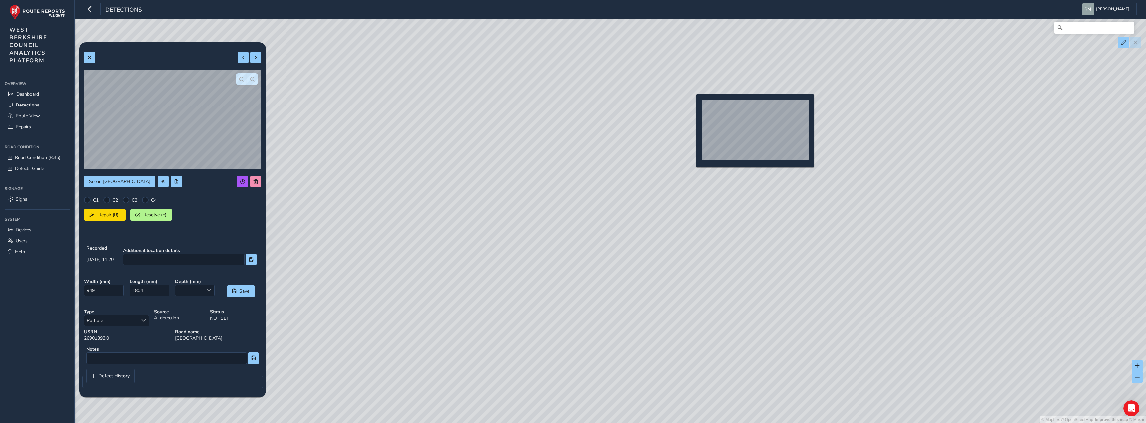
click at [692, 105] on div "© Mapbox © OpenStreetMap Improve this map © Maxar" at bounding box center [573, 211] width 1146 height 423
type input "1300"
type input "10034"
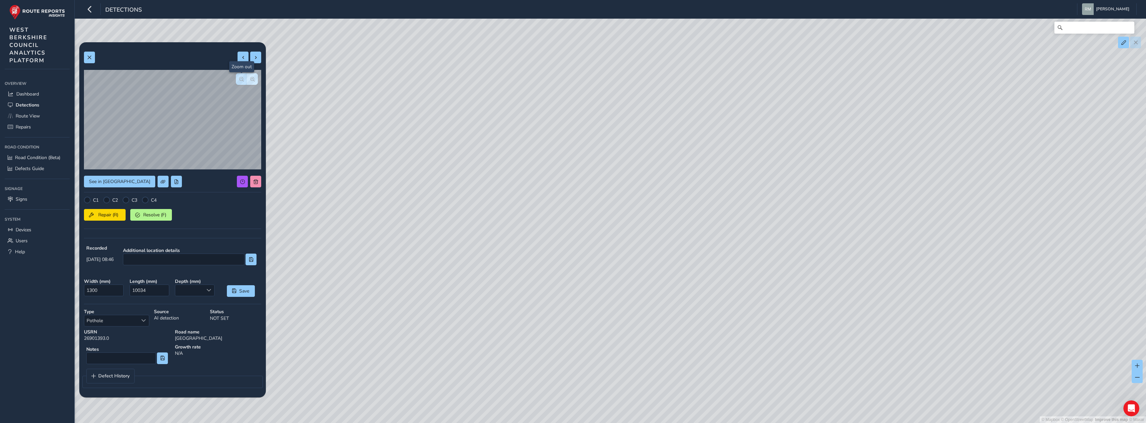
click at [242, 76] on button "button" at bounding box center [241, 79] width 11 height 12
click at [242, 78] on span "button" at bounding box center [241, 79] width 5 height 5
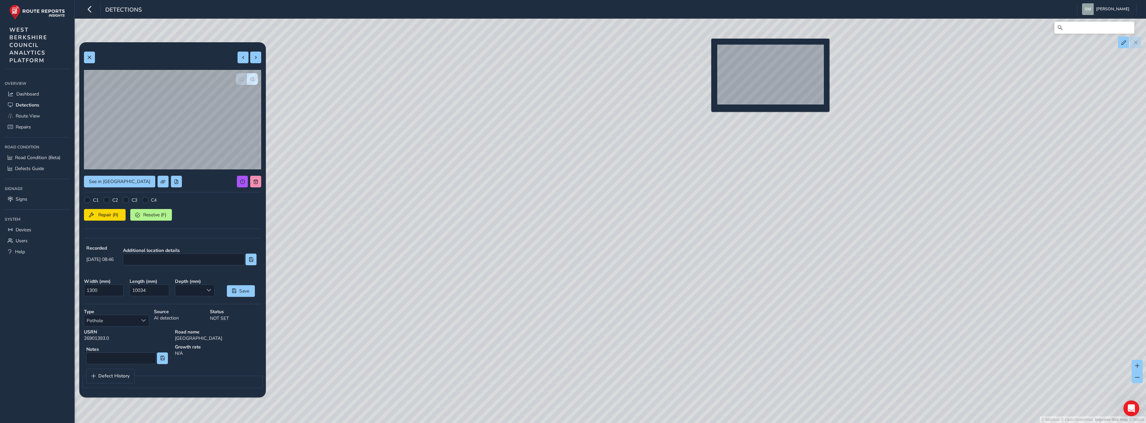
click at [707, 49] on div "© Mapbox © OpenStreetMap Improve this map © Maxar" at bounding box center [573, 211] width 1146 height 423
type input "590"
type input "2679"
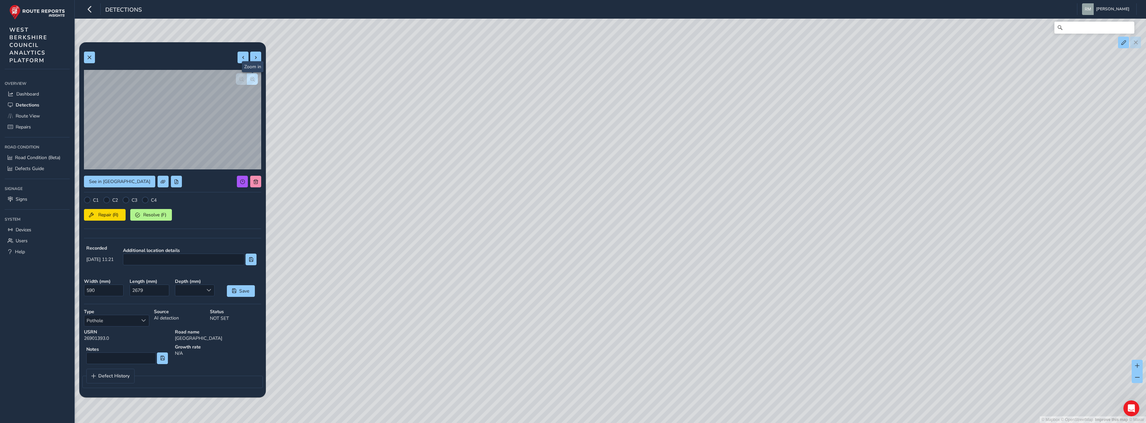
click at [251, 79] on span "button" at bounding box center [252, 79] width 5 height 5
click at [240, 77] on span "button" at bounding box center [241, 79] width 5 height 5
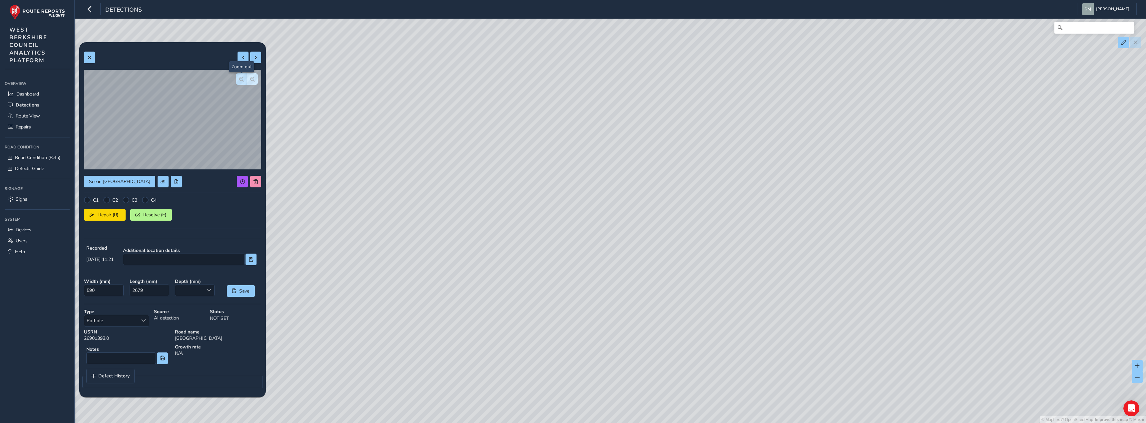
click at [240, 77] on span "button" at bounding box center [241, 79] width 5 height 5
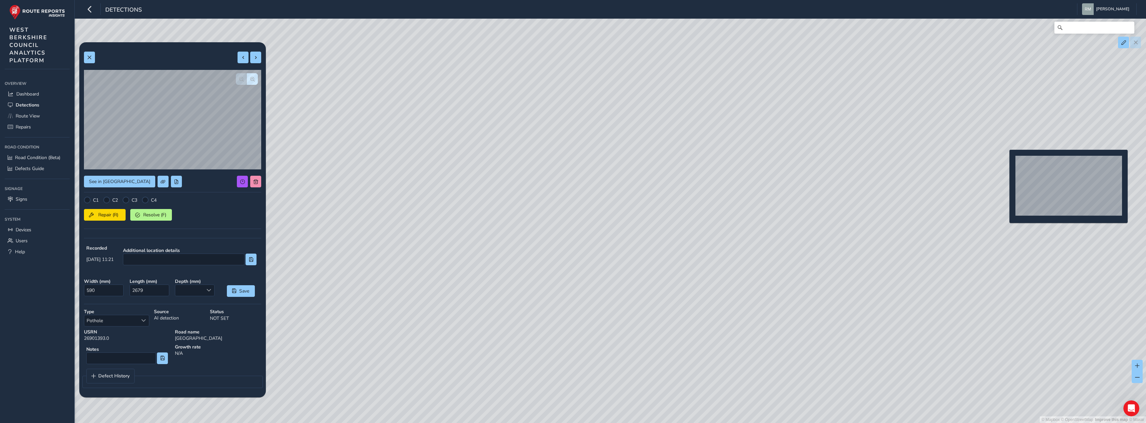
click at [1005, 161] on div "© Mapbox © OpenStreetMap Improve this map © Maxar" at bounding box center [573, 211] width 1146 height 423
type input "988"
type input "1769"
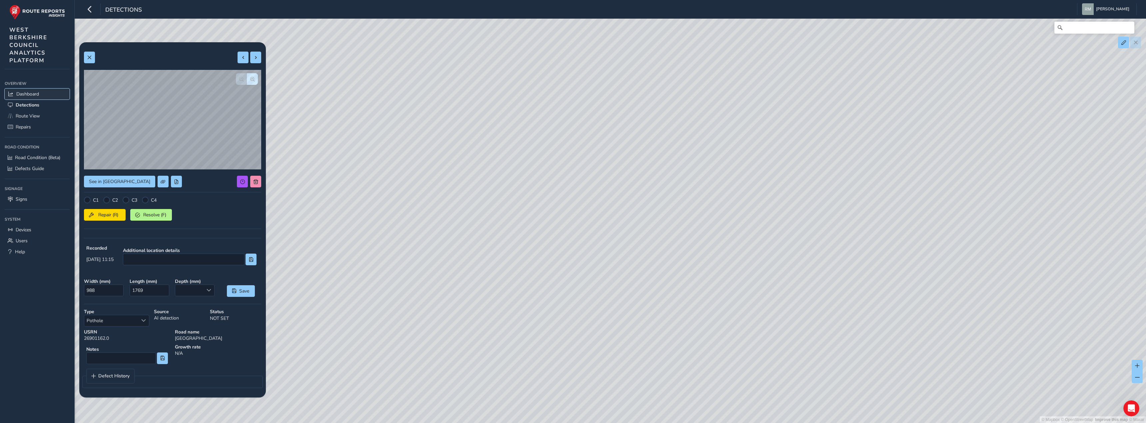
click at [26, 91] on span "Dashboard" at bounding box center [27, 94] width 23 height 6
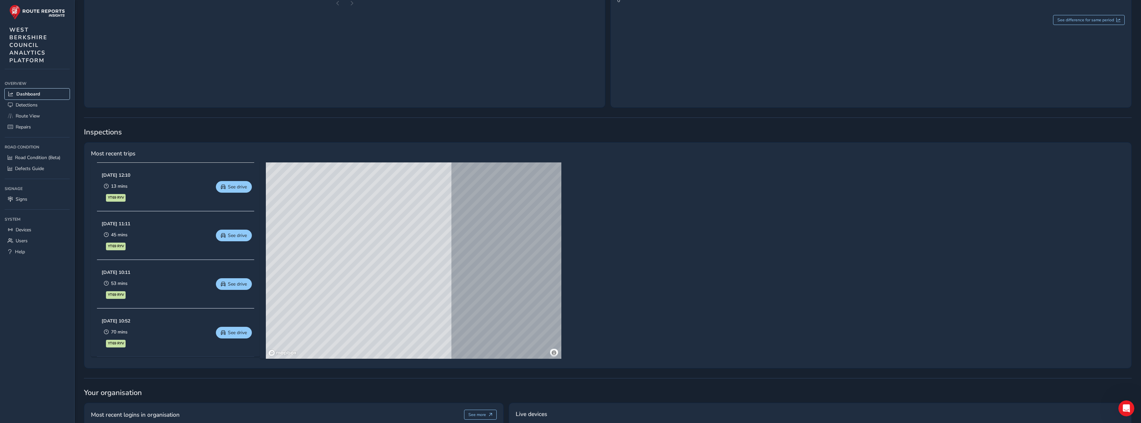
scroll to position [167, 0]
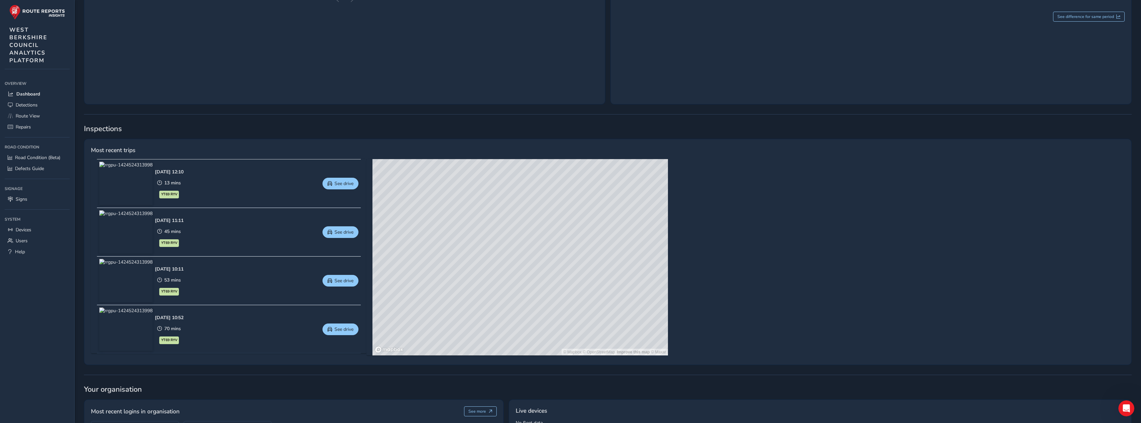
click at [454, 280] on div "© Mapbox © OpenStreetMap Improve this map © Maxar" at bounding box center [519, 257] width 295 height 197
click at [459, 288] on div "© Mapbox © OpenStreetMap Improve this map © Maxar" at bounding box center [519, 257] width 295 height 197
click at [458, 288] on div "© Mapbox © OpenStreetMap Improve this map © Maxar" at bounding box center [519, 257] width 295 height 197
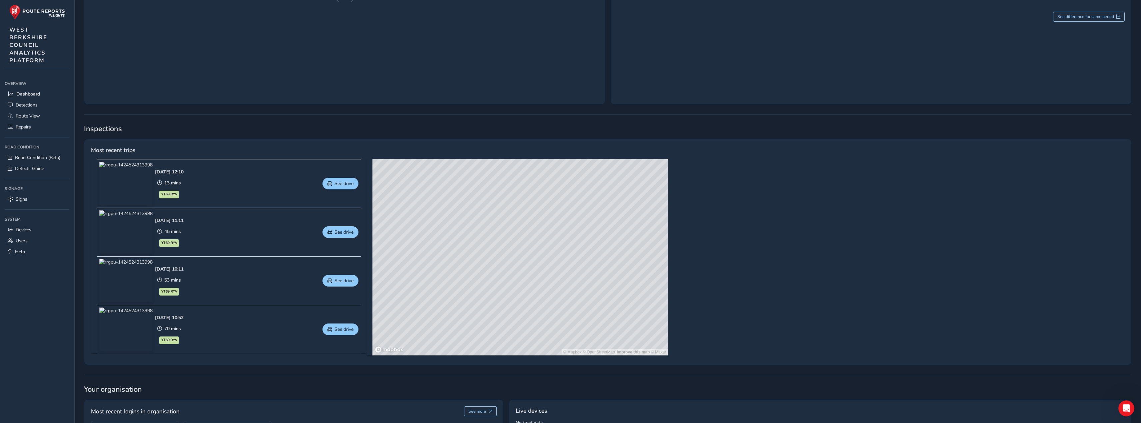
click at [456, 284] on div "© Mapbox © OpenStreetMap Improve this map © Maxar" at bounding box center [519, 257] width 295 height 197
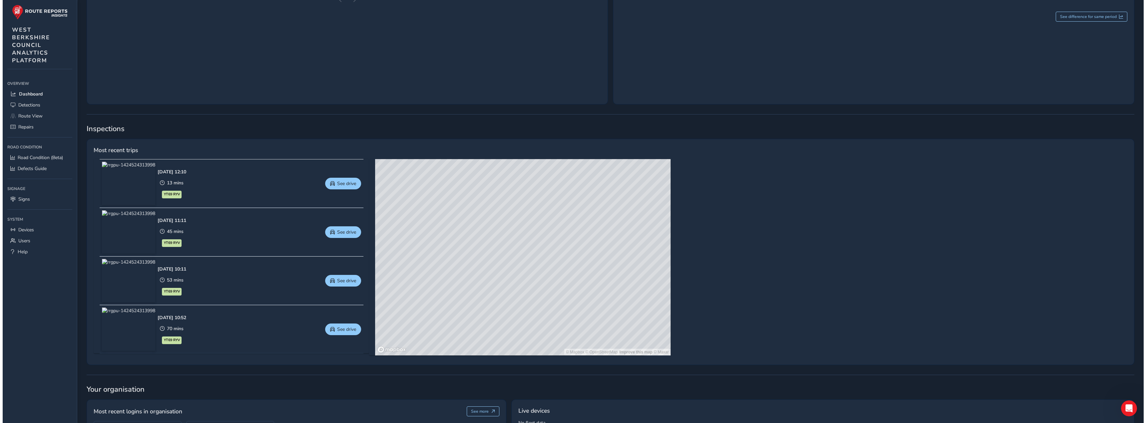
scroll to position [0, 0]
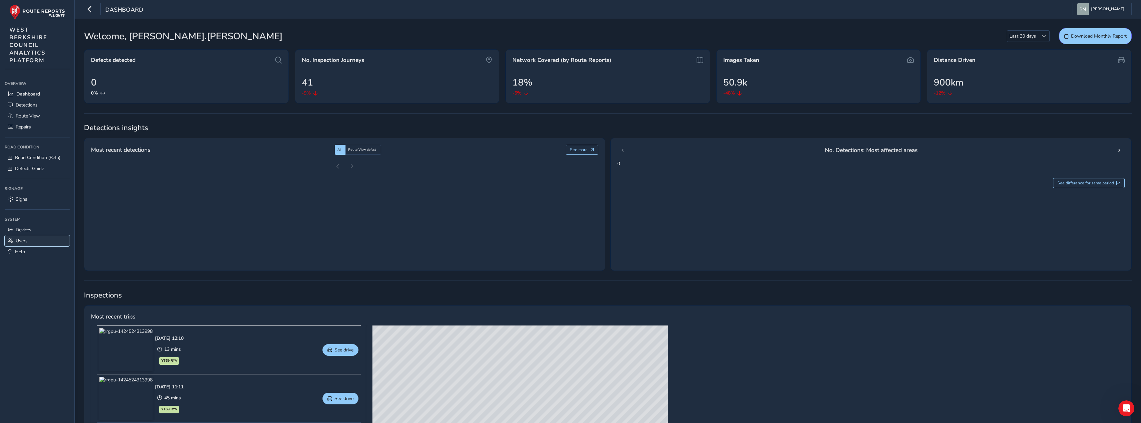
click at [17, 239] on span "Users" at bounding box center [22, 241] width 12 height 6
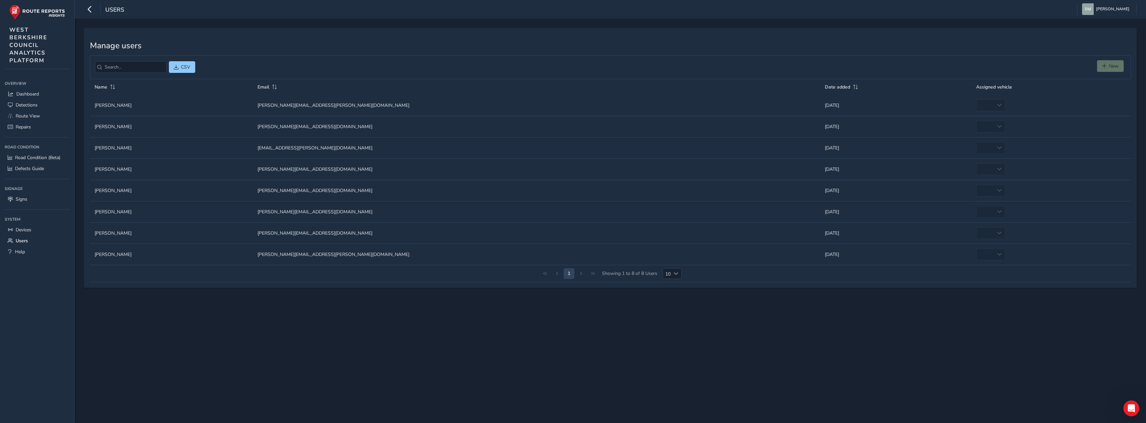
click at [971, 103] on td "Assigned vehicle empty" at bounding box center [1051, 105] width 160 height 21
click at [32, 159] on span "Road Condition (Beta)" at bounding box center [37, 158] width 45 height 6
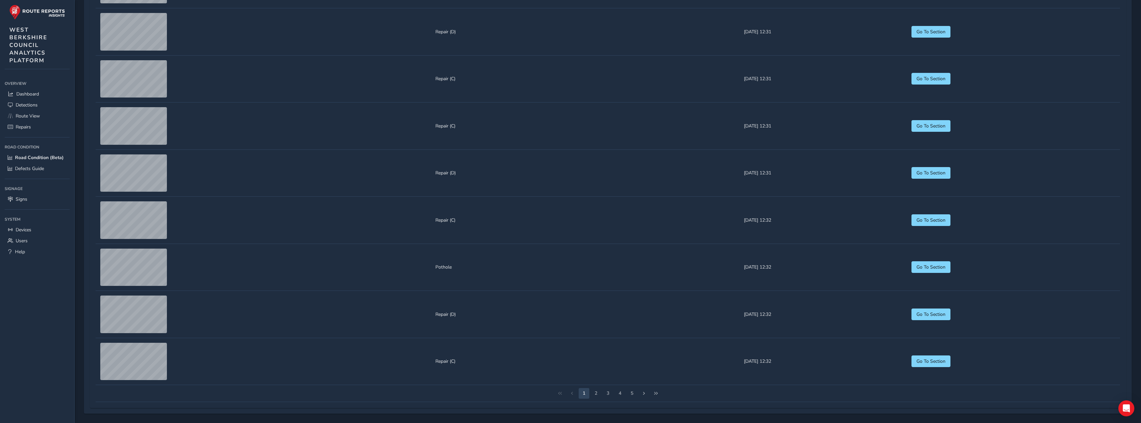
scroll to position [791, 0]
click at [595, 393] on button "2" at bounding box center [596, 393] width 11 height 11
click at [611, 394] on button "3" at bounding box center [608, 393] width 11 height 11
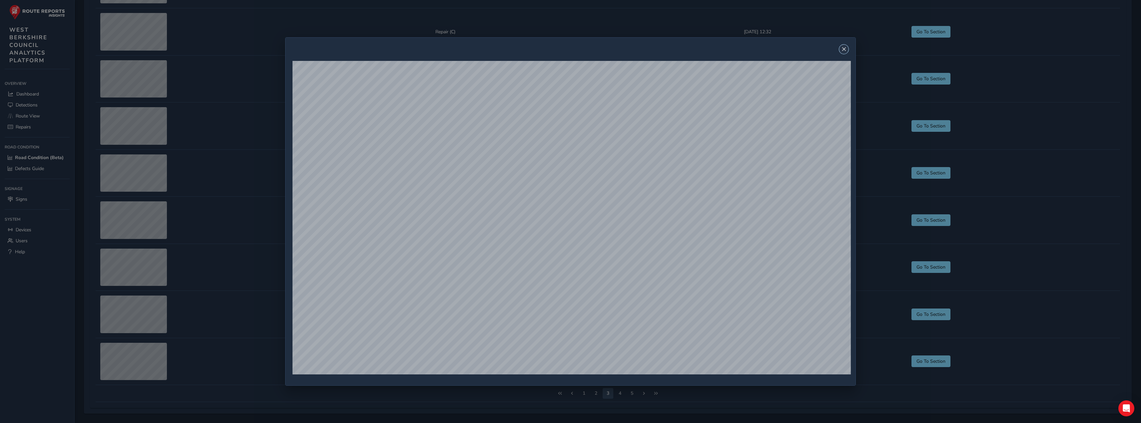
click at [844, 49] on span "Close" at bounding box center [843, 49] width 5 height 5
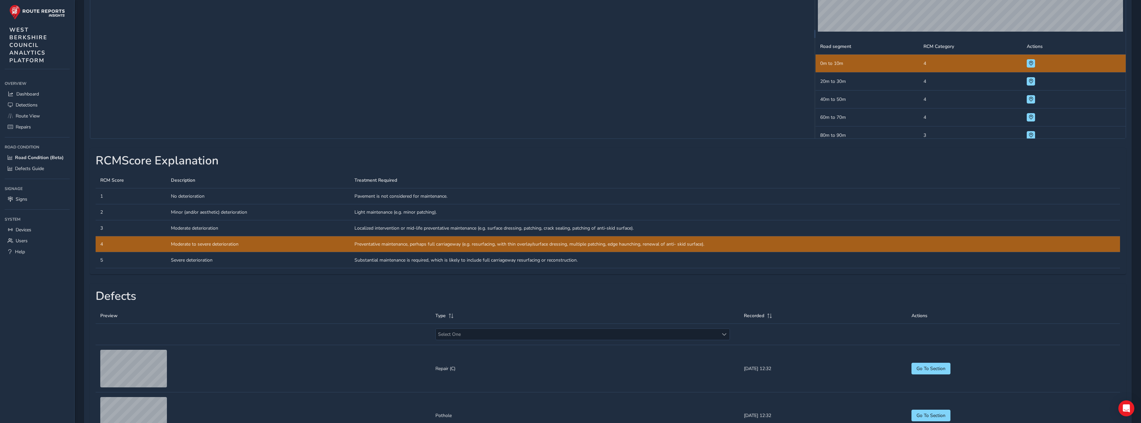
scroll to position [0, 0]
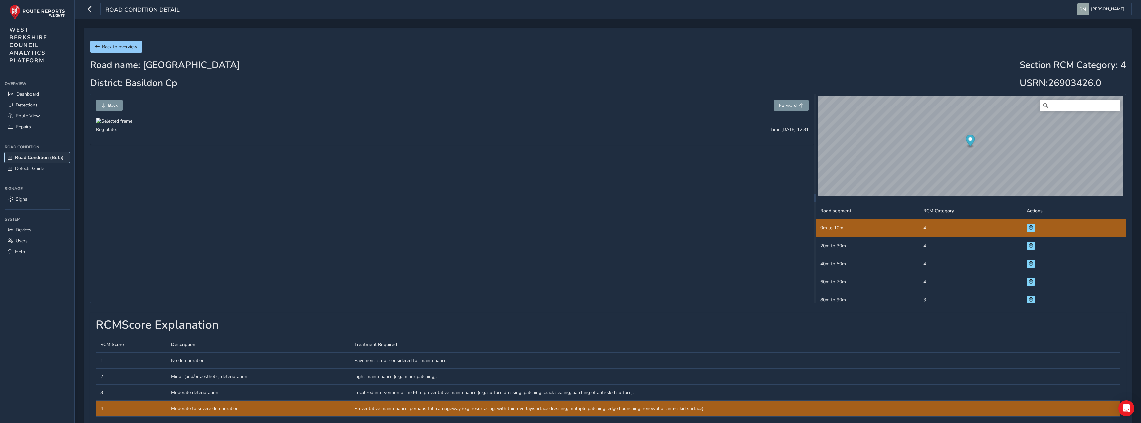
click at [18, 159] on span "Road Condition (Beta)" at bounding box center [39, 158] width 49 height 6
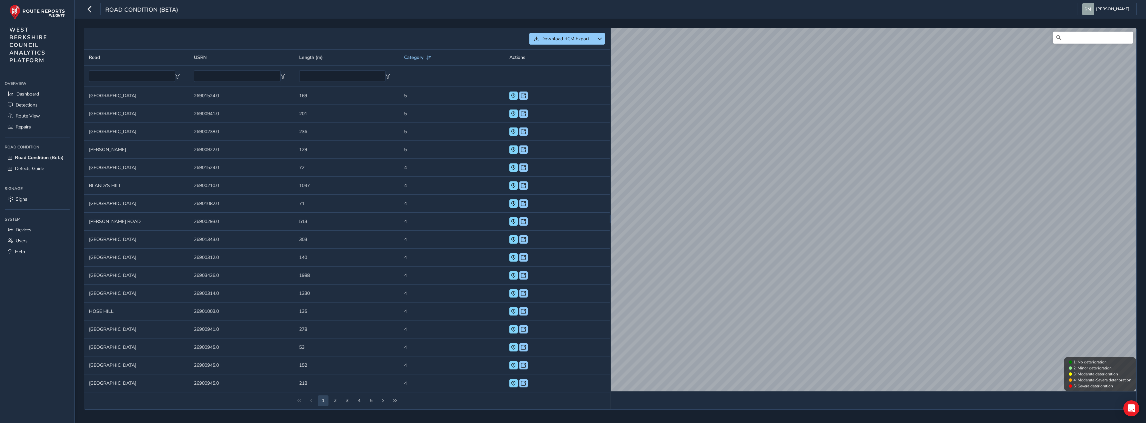
click at [354, 98] on td "Length (m) 169" at bounding box center [346, 96] width 105 height 18
click at [118, 94] on td "Road PRIORY ROAD" at bounding box center [136, 96] width 105 height 18
click at [524, 95] on span at bounding box center [523, 96] width 5 height 5
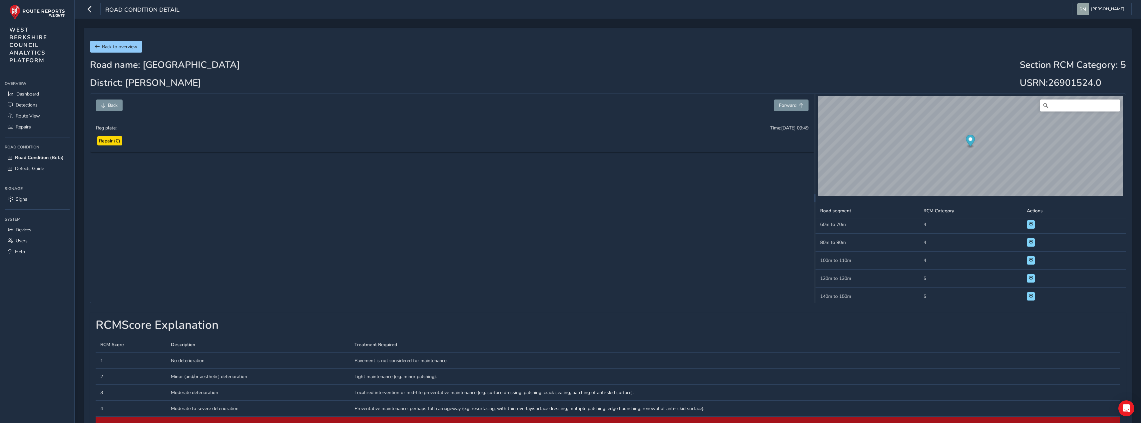
scroll to position [67, 0]
click at [943, 267] on td "RCM Category 5" at bounding box center [970, 269] width 103 height 18
click at [896, 273] on td "Road segment 120m to 130m" at bounding box center [866, 269] width 103 height 18
click at [1029, 269] on span at bounding box center [1031, 269] width 5 height 5
click at [886, 272] on td "Road segment 120m to 130m" at bounding box center [866, 269] width 103 height 18
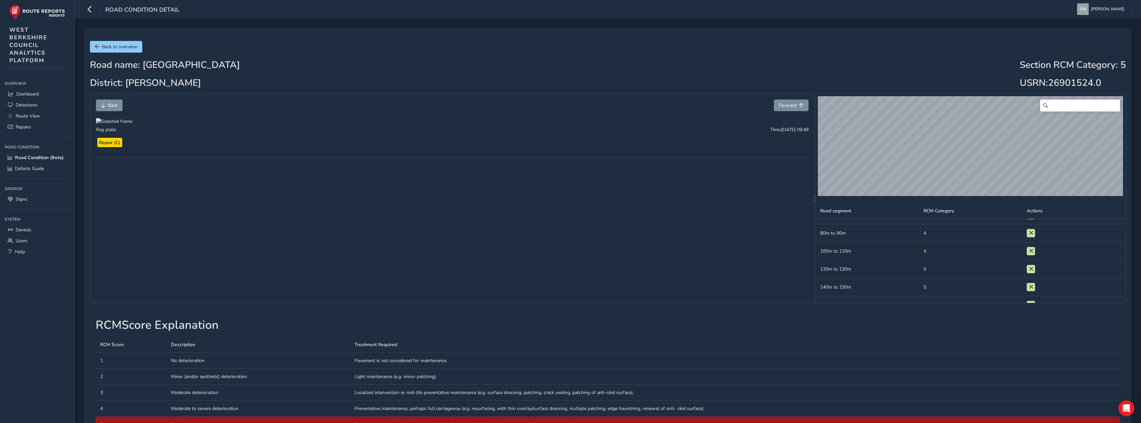
click at [935, 269] on td "RCM Category 5" at bounding box center [970, 269] width 103 height 18
click at [1029, 269] on span at bounding box center [1031, 269] width 5 height 5
click at [795, 108] on span "Forward" at bounding box center [788, 105] width 18 height 6
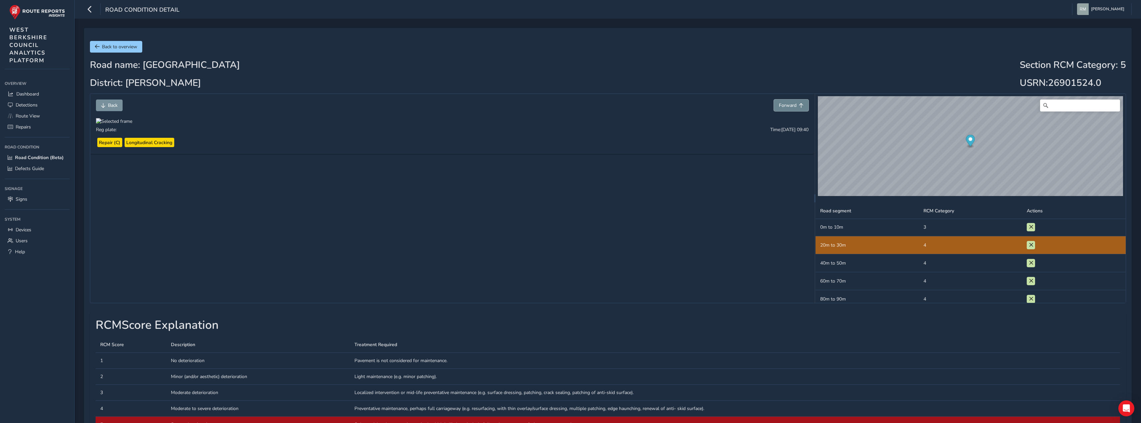
click at [795, 108] on span "Forward" at bounding box center [788, 105] width 18 height 6
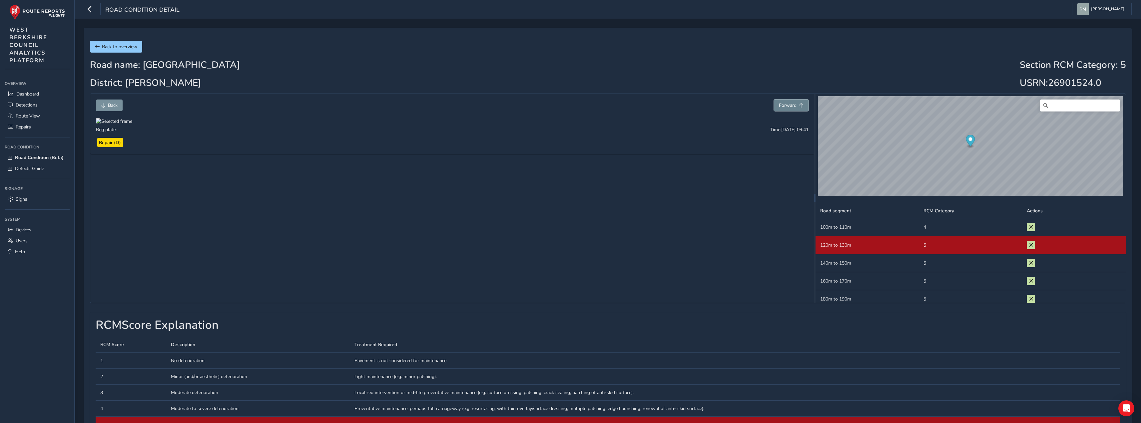
click at [795, 108] on span "Forward" at bounding box center [788, 105] width 18 height 6
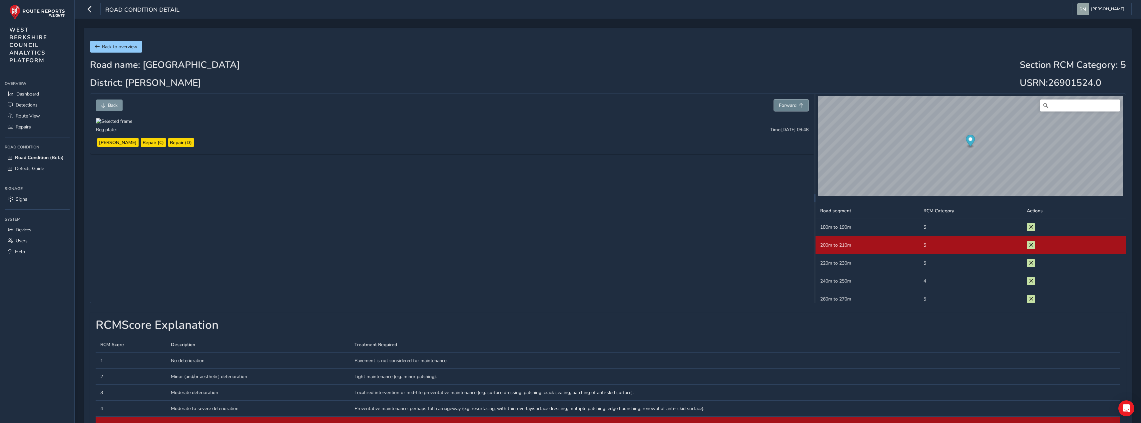
click at [795, 108] on span "Forward" at bounding box center [788, 105] width 18 height 6
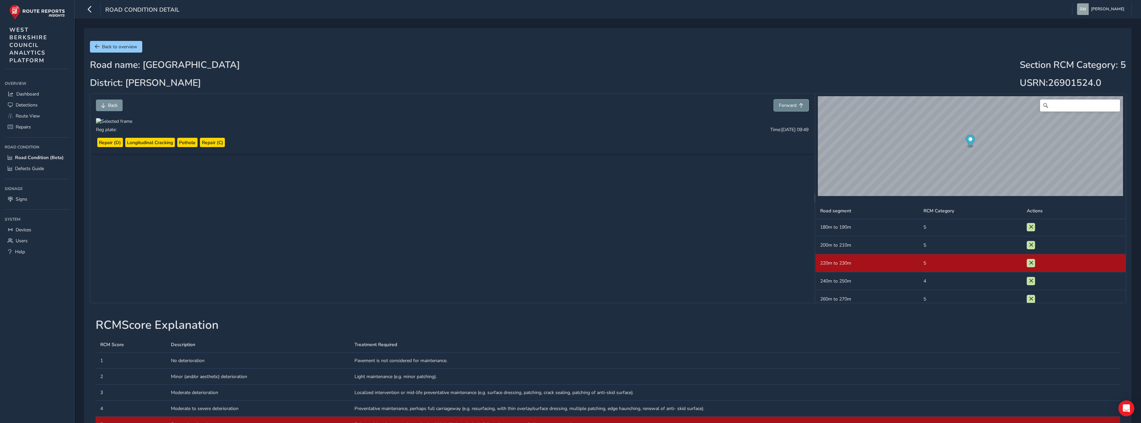
scroll to position [181, 0]
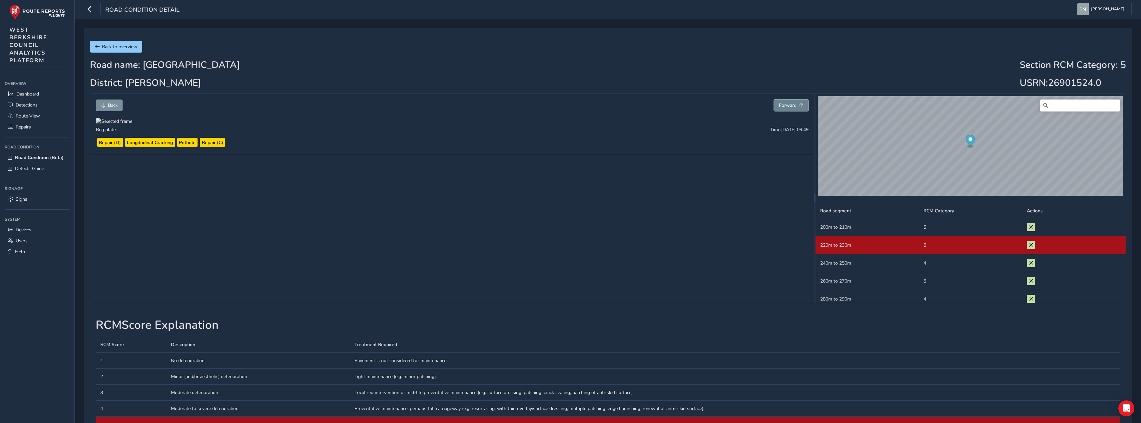
click at [795, 108] on span "Forward" at bounding box center [788, 105] width 18 height 6
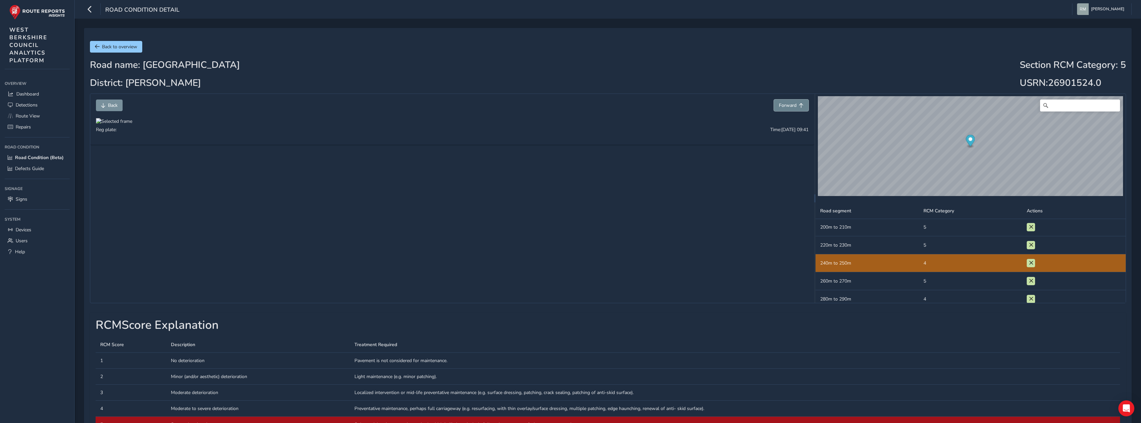
scroll to position [199, 0]
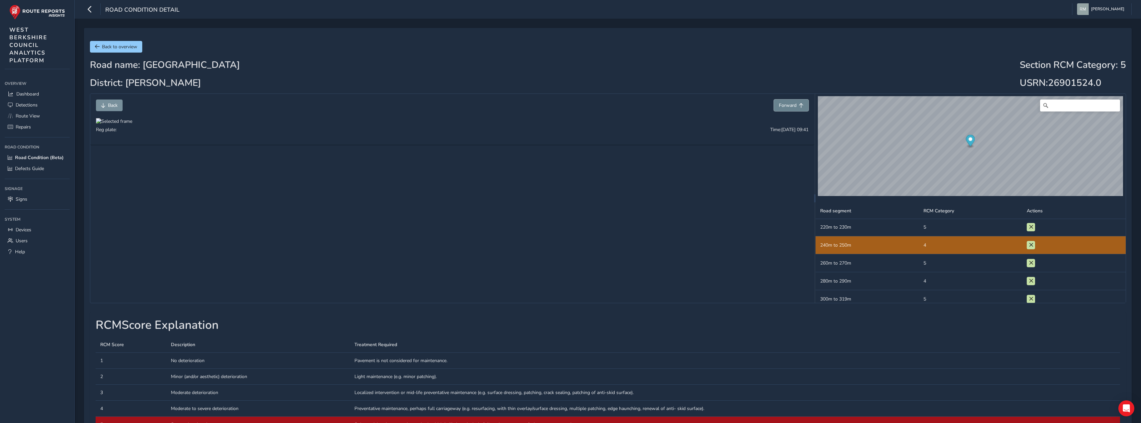
click at [795, 108] on span "Forward" at bounding box center [788, 105] width 18 height 6
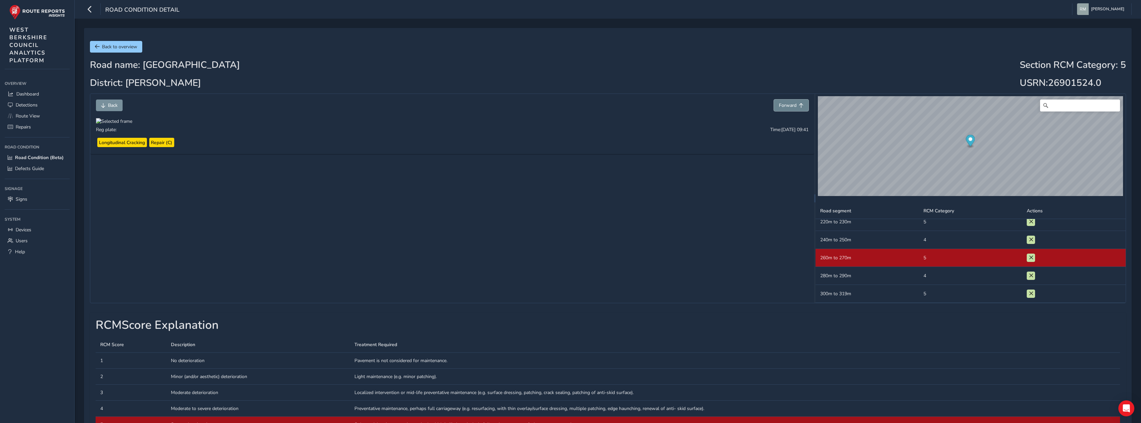
click at [795, 108] on span "Forward" at bounding box center [788, 105] width 18 height 6
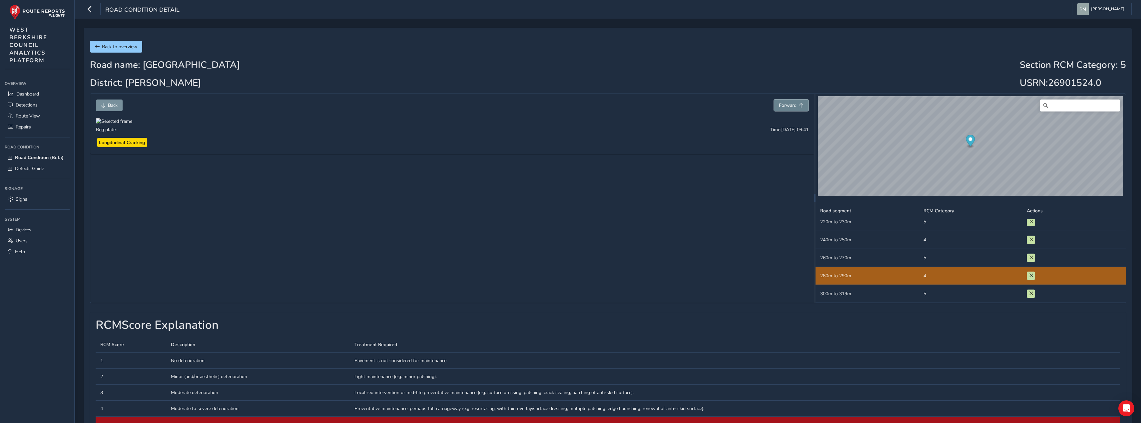
click at [795, 108] on span "Forward" at bounding box center [788, 105] width 18 height 6
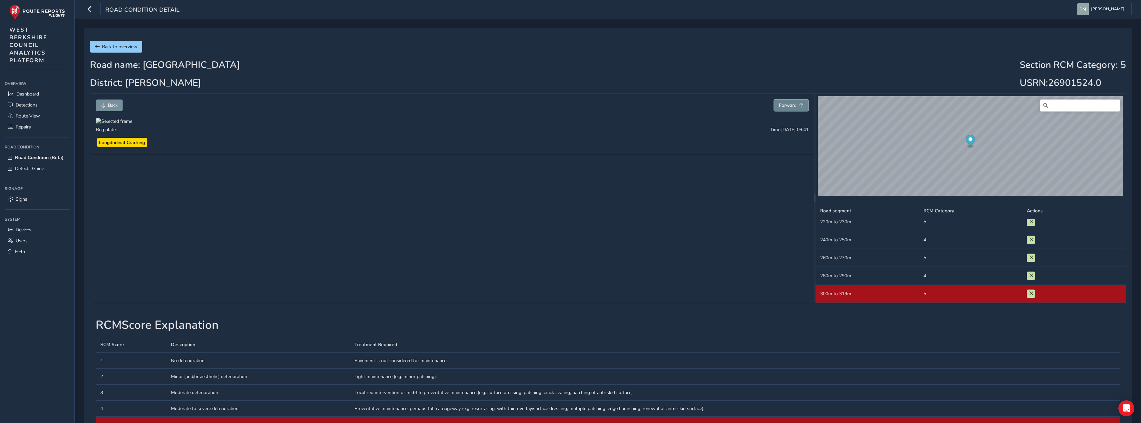
click at [795, 108] on span "Forward" at bounding box center [788, 105] width 18 height 6
click at [118, 106] on span "Back" at bounding box center [113, 105] width 10 height 6
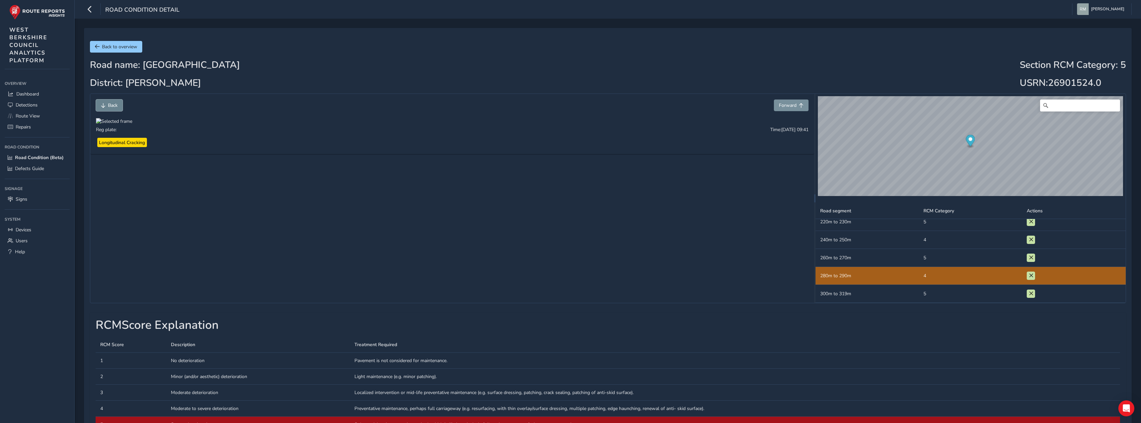
click at [118, 106] on span "Back" at bounding box center [113, 105] width 10 height 6
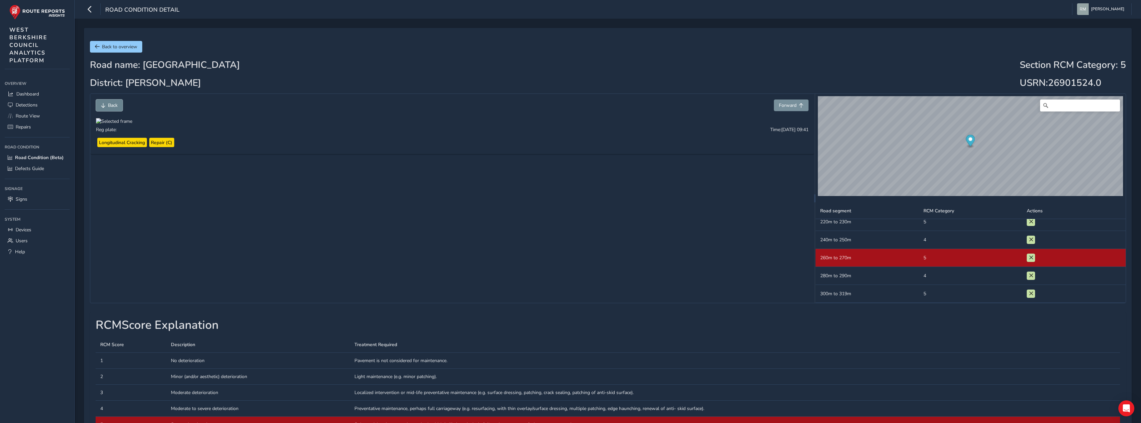
click at [118, 106] on span "Back" at bounding box center [113, 105] width 10 height 6
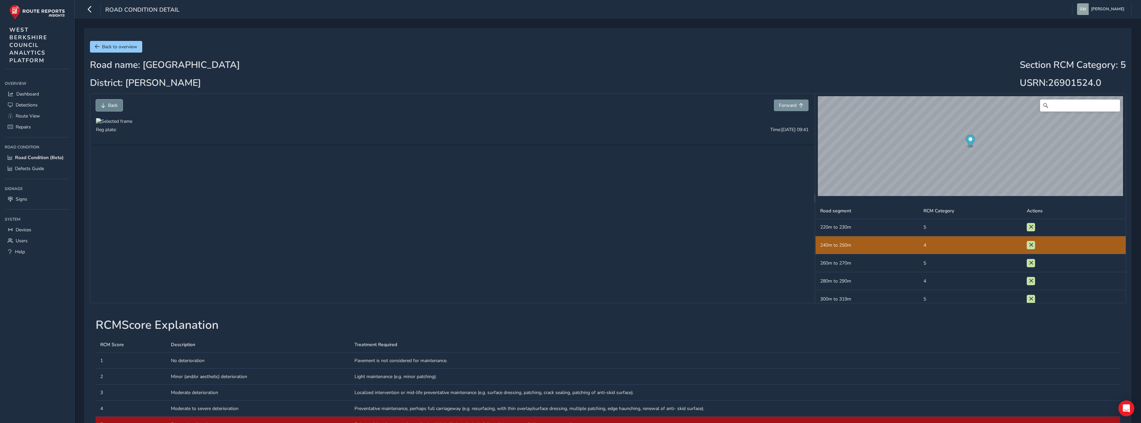
click at [118, 106] on span "Back" at bounding box center [113, 105] width 10 height 6
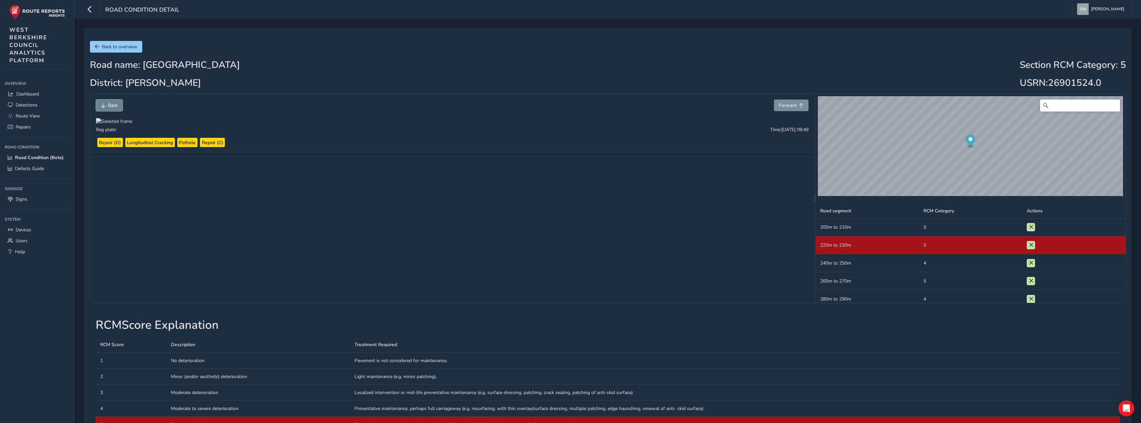
click at [118, 106] on span "Back" at bounding box center [113, 105] width 10 height 6
click at [118, 107] on span "Back" at bounding box center [113, 105] width 10 height 6
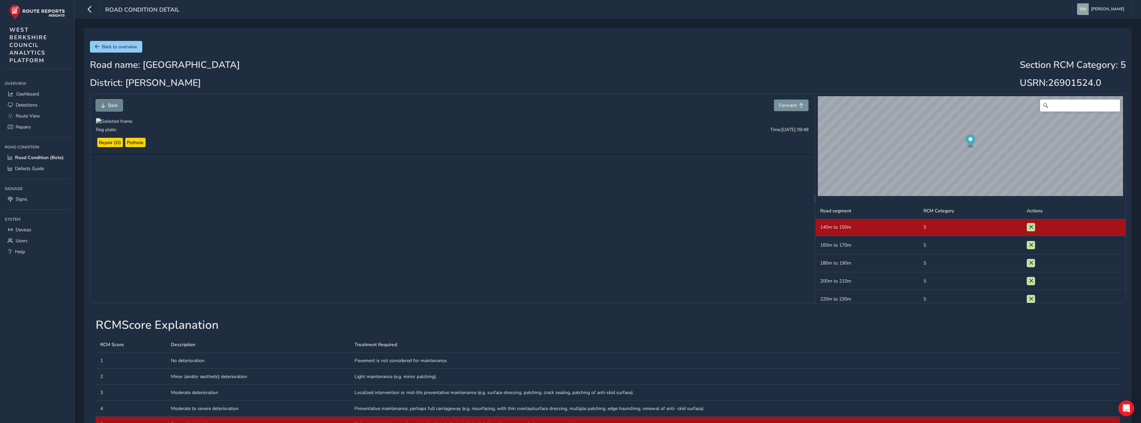
scroll to position [109, 0]
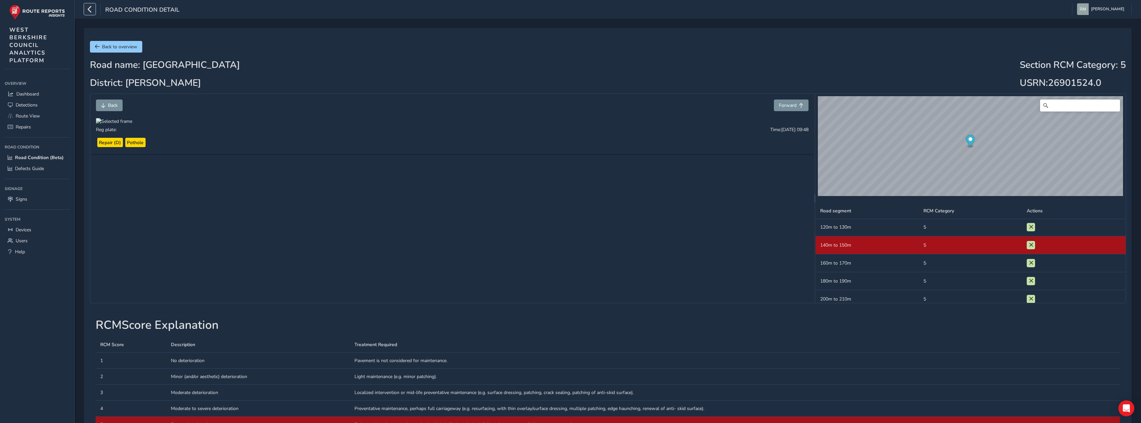
click at [93, 6] on icon "button" at bounding box center [89, 9] width 7 height 12
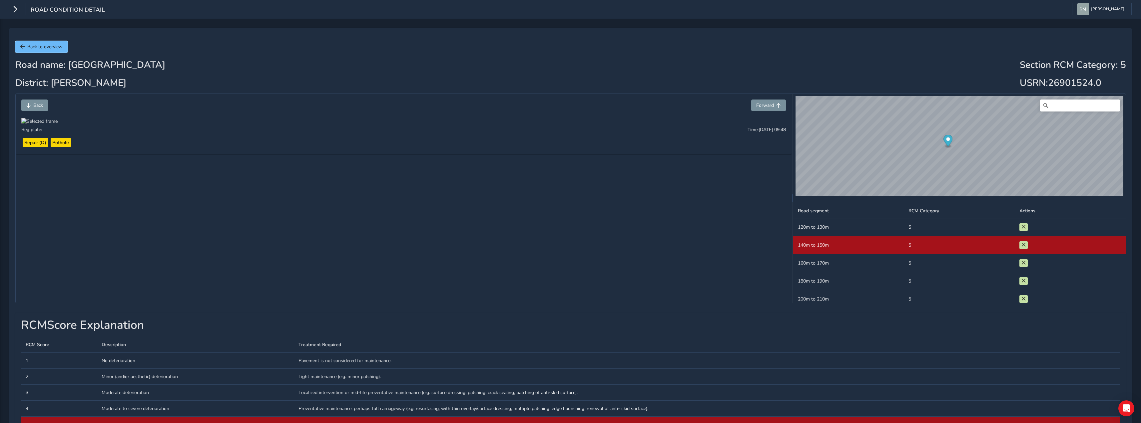
click at [41, 46] on span "Back to overview" at bounding box center [44, 47] width 35 height 6
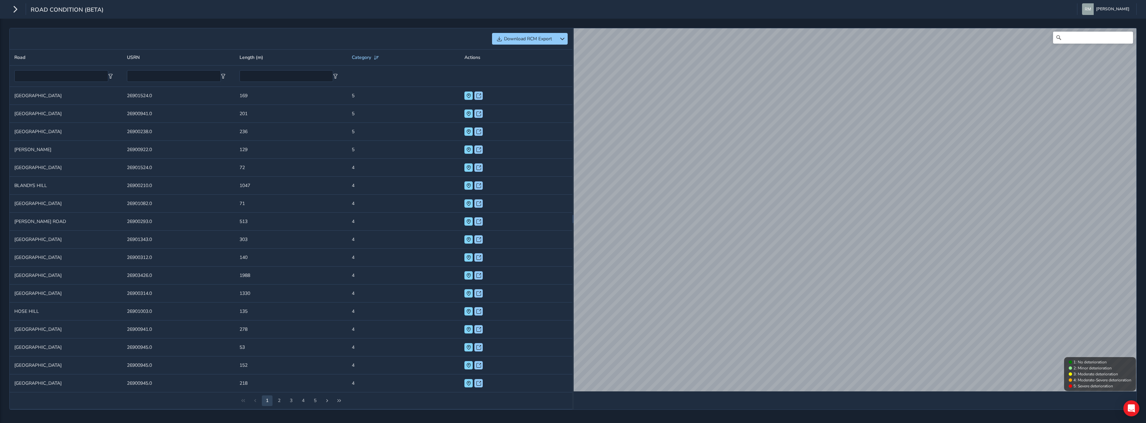
click at [186, 118] on td "USRN 26900941.0" at bounding box center [178, 114] width 113 height 18
click at [468, 114] on span at bounding box center [468, 114] width 5 height 5
click at [15, 11] on icon "button" at bounding box center [15, 9] width 7 height 12
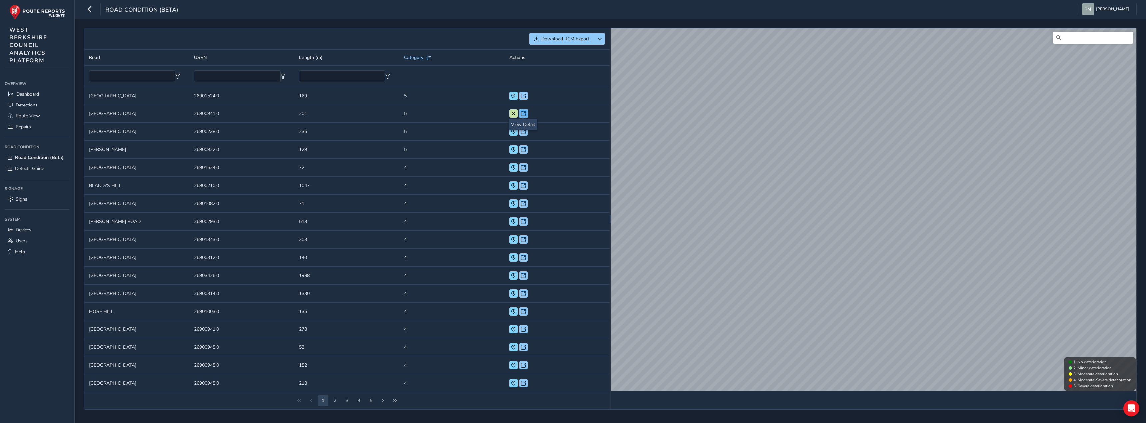
click at [524, 113] on span at bounding box center [523, 114] width 5 height 5
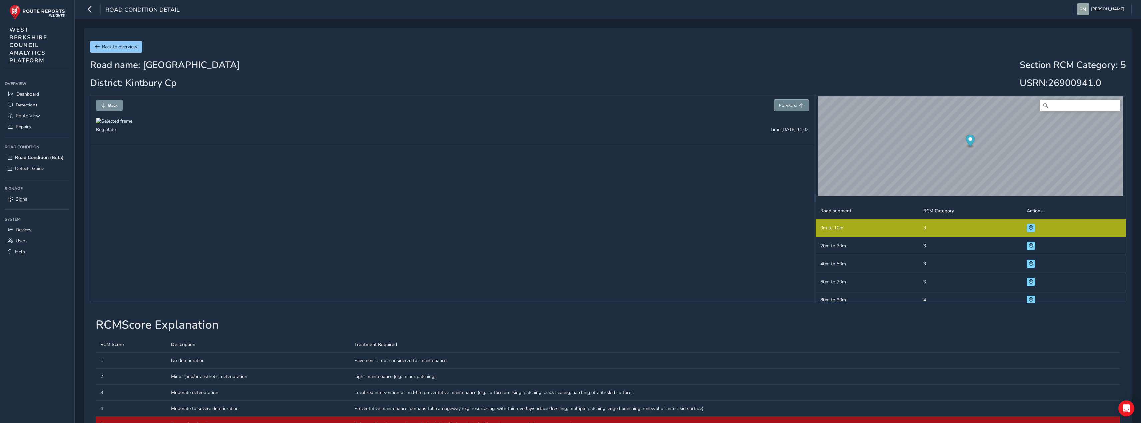
click at [785, 107] on span "Forward" at bounding box center [788, 105] width 18 height 6
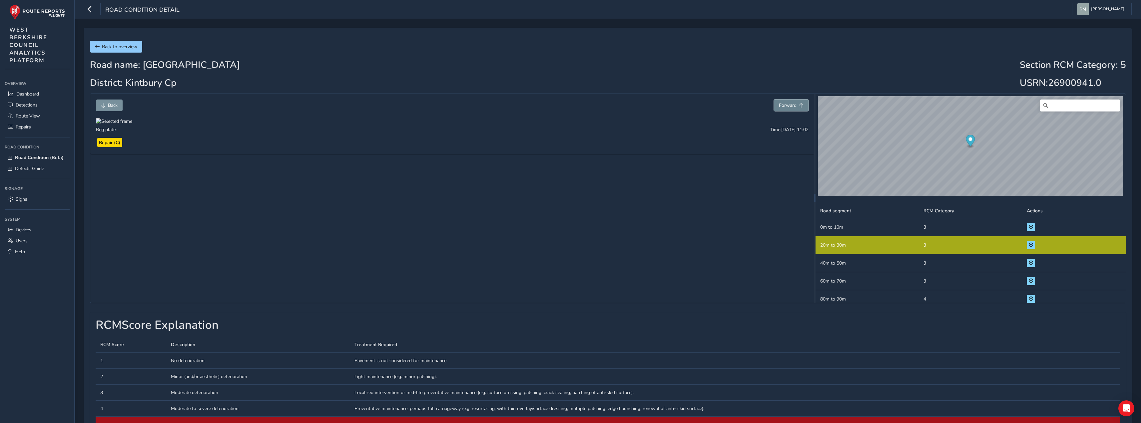
click at [785, 107] on span "Forward" at bounding box center [788, 105] width 18 height 6
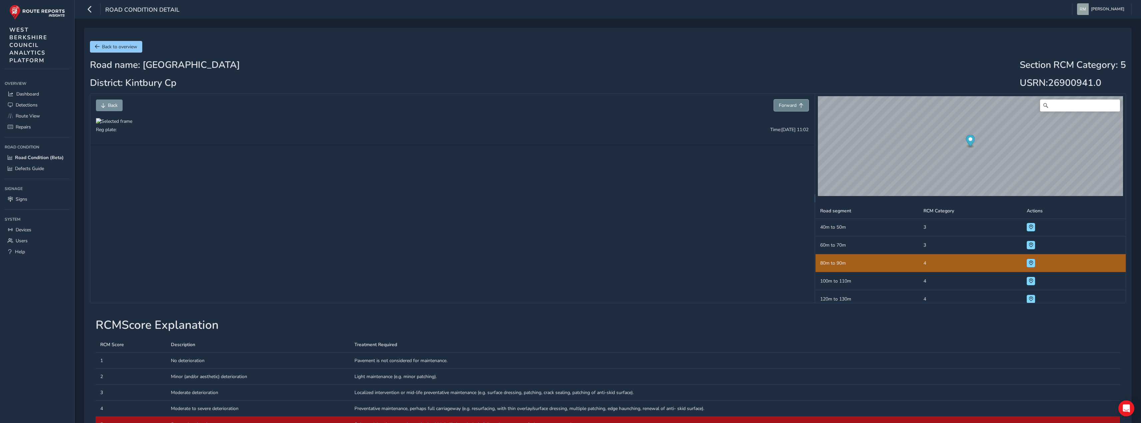
scroll to position [55, 0]
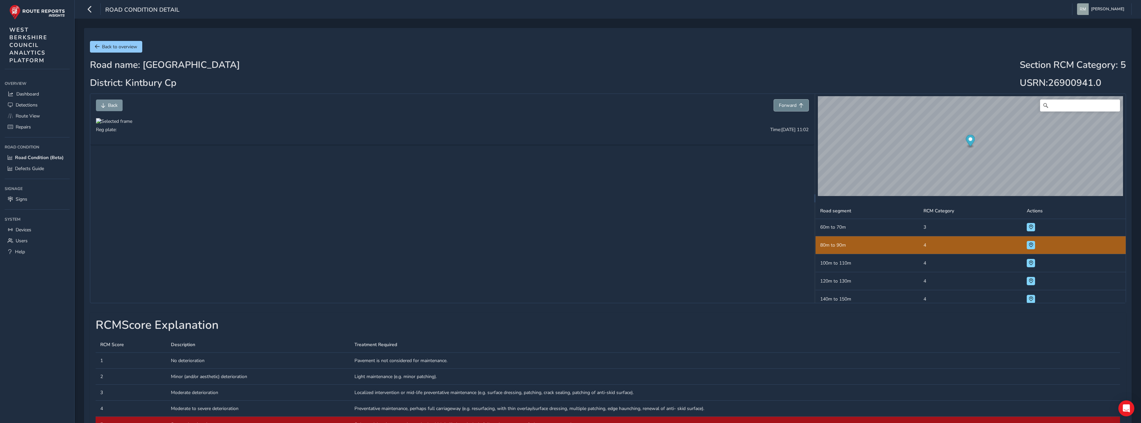
click at [785, 107] on span "Forward" at bounding box center [788, 105] width 18 height 6
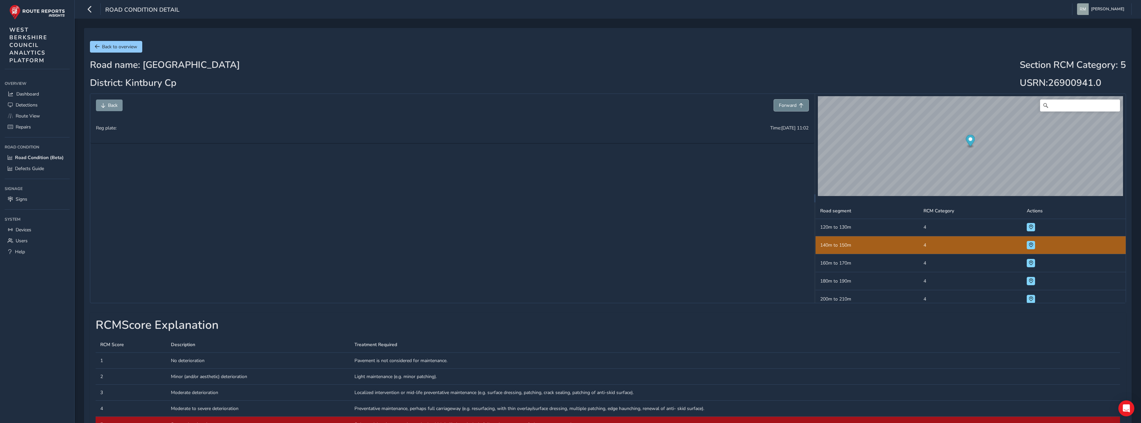
click at [785, 107] on span "Forward" at bounding box center [788, 105] width 18 height 6
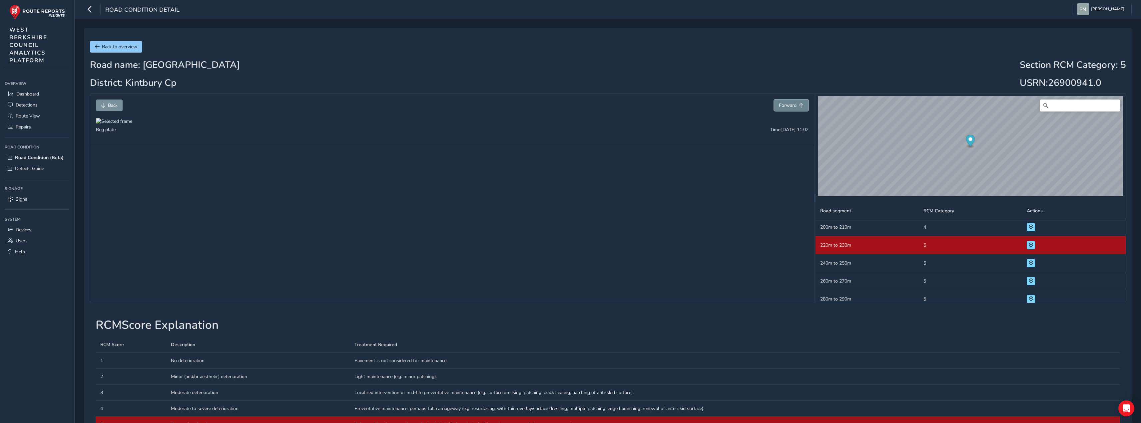
click at [785, 107] on span "Forward" at bounding box center [788, 105] width 18 height 6
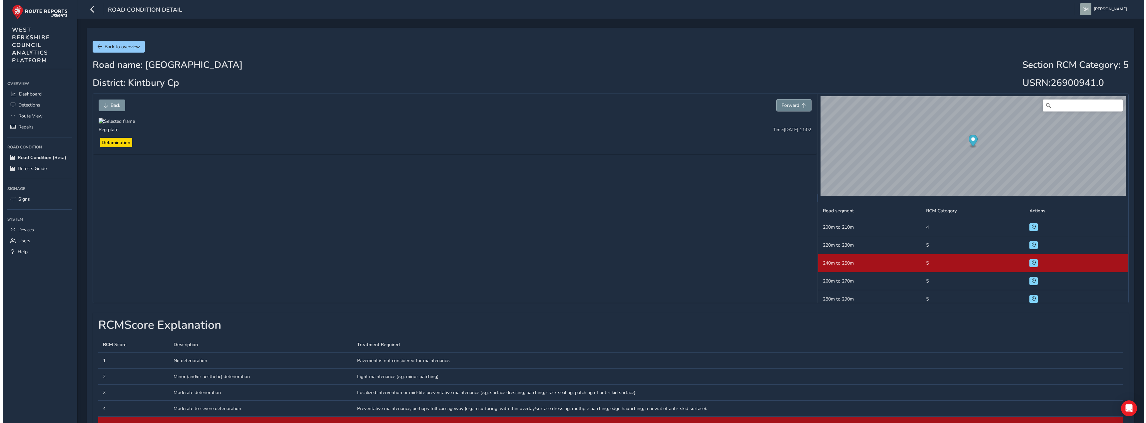
scroll to position [199, 0]
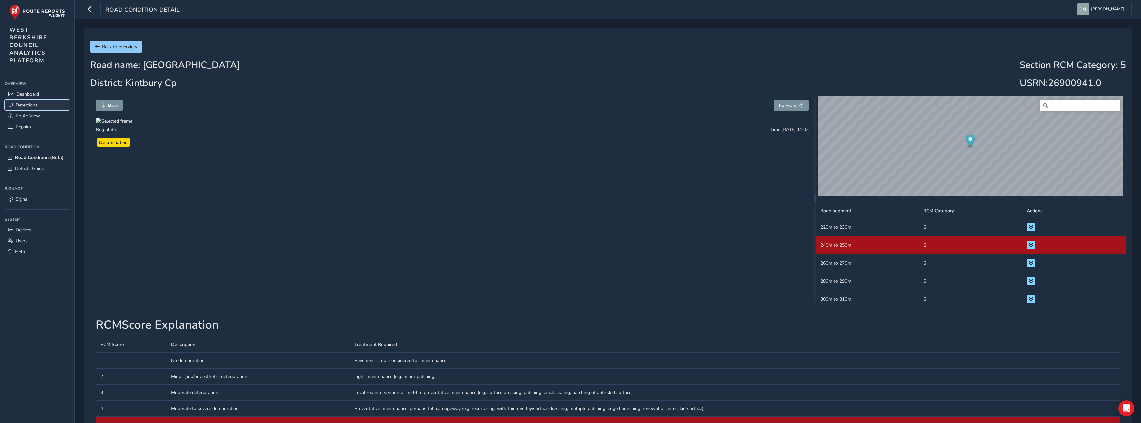
click at [32, 106] on span "Detections" at bounding box center [27, 105] width 22 height 6
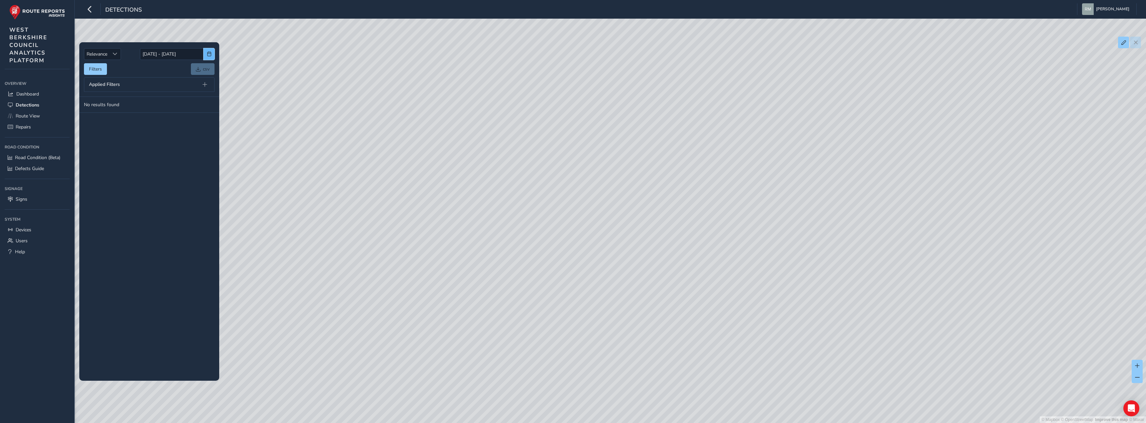
click at [211, 52] on span "button" at bounding box center [209, 54] width 5 height 5
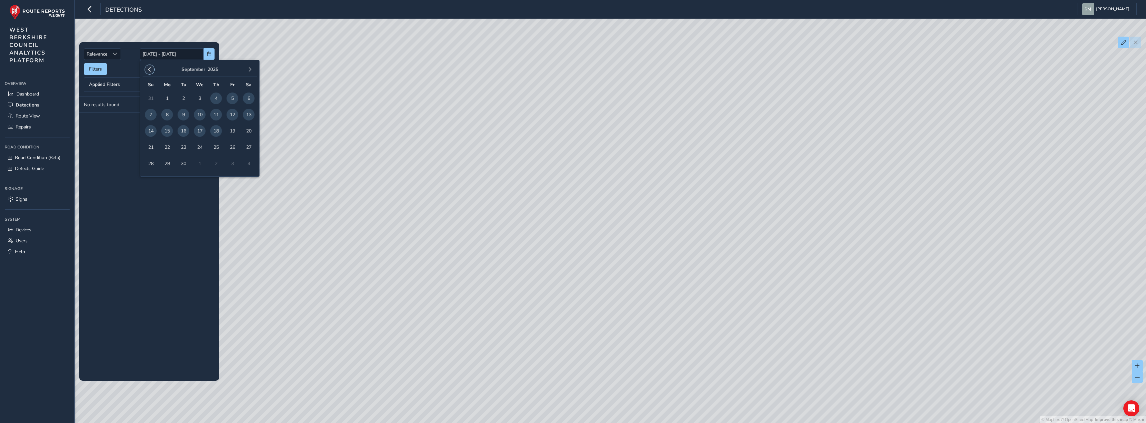
click at [150, 71] on span "button" at bounding box center [149, 69] width 5 height 5
click at [151, 98] on span "1" at bounding box center [151, 99] width 12 height 12
type input "[DATE]"
click at [249, 69] on span "button" at bounding box center [249, 69] width 5 height 5
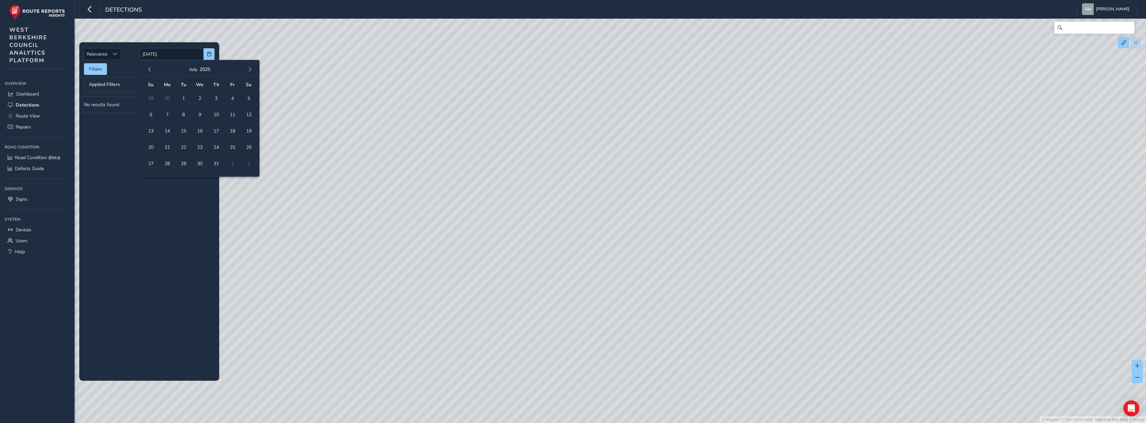
click at [249, 69] on span "button" at bounding box center [249, 69] width 5 height 5
click at [184, 161] on span "30" at bounding box center [184, 164] width 12 height 12
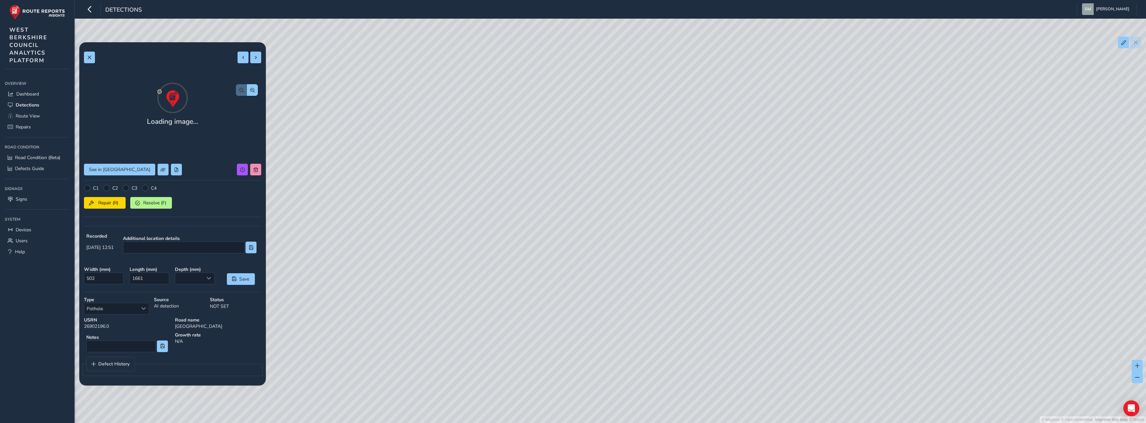
click at [253, 80] on div "Loading image... See in Route View C1 C2 C3 C4 Repair (R) Resolve (F) Recorded …" at bounding box center [172, 214] width 177 height 334
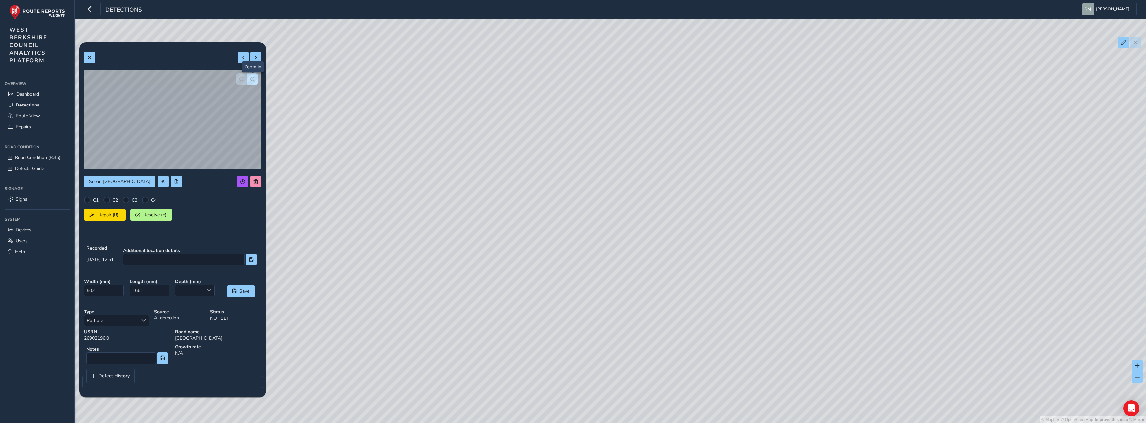
click at [252, 79] on span "button" at bounding box center [252, 79] width 5 height 5
click at [239, 79] on span "button" at bounding box center [241, 79] width 5 height 5
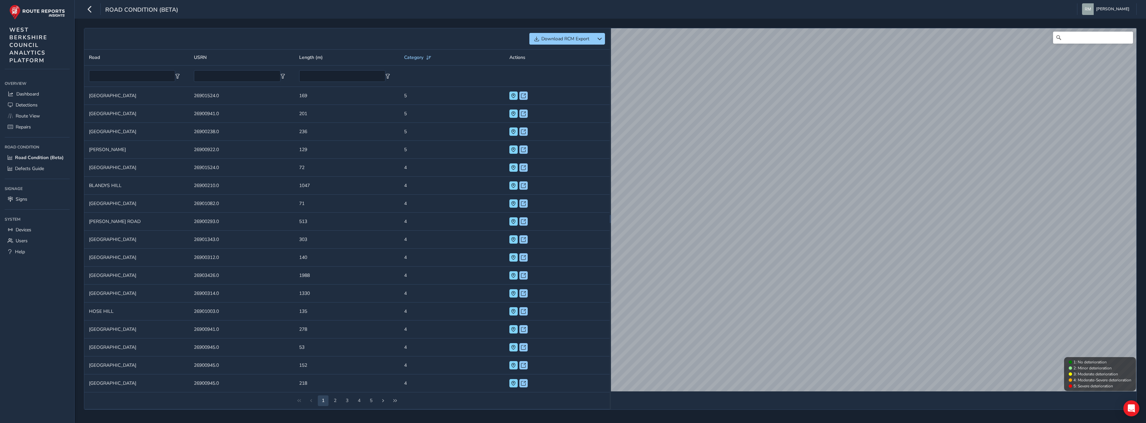
click at [149, 279] on td "Road NEWTOWN" at bounding box center [136, 276] width 105 height 18
click at [512, 276] on span at bounding box center [513, 275] width 5 height 5
click at [514, 274] on span at bounding box center [513, 275] width 5 height 5
